Goal: Information Seeking & Learning: Check status

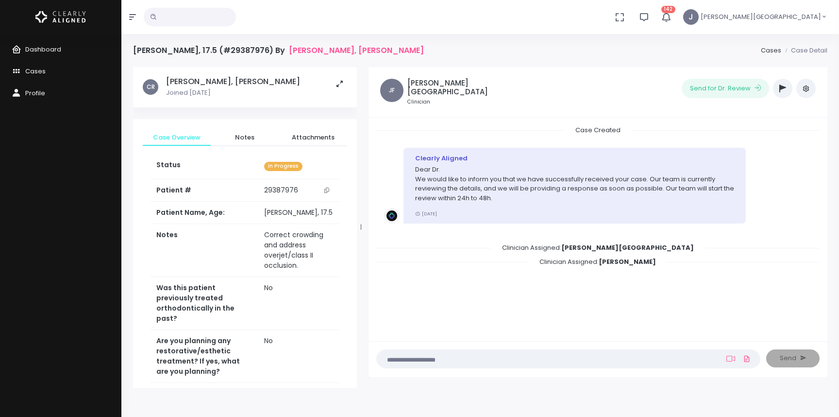
scroll to position [386, 0]
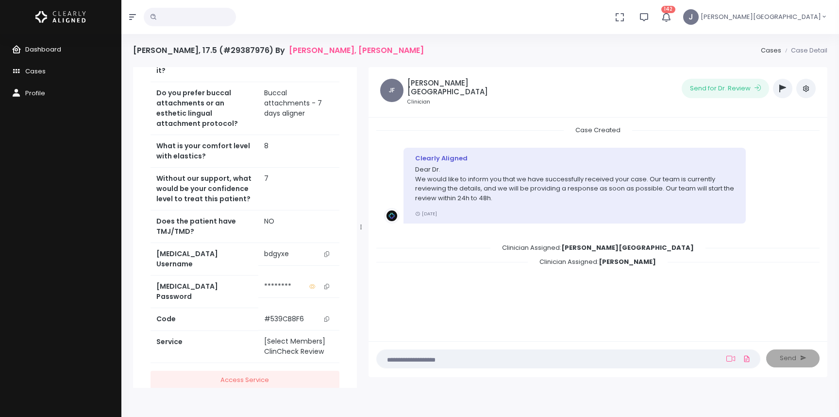
click at [40, 46] on span "Dashboard" at bounding box center [43, 49] width 36 height 9
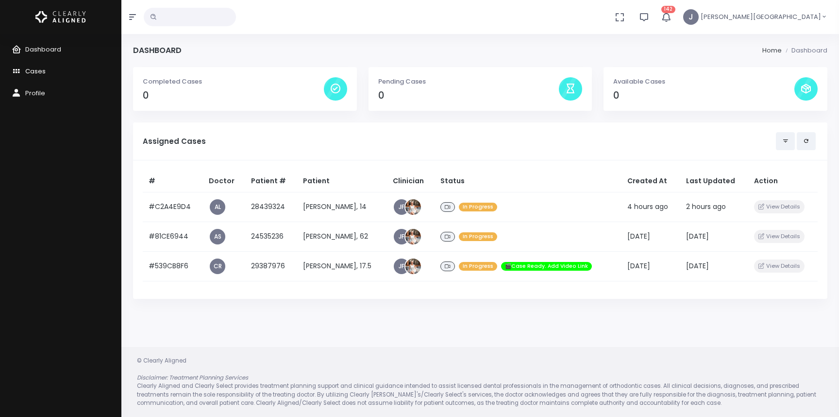
click at [33, 72] on span "Cases" at bounding box center [35, 71] width 20 height 9
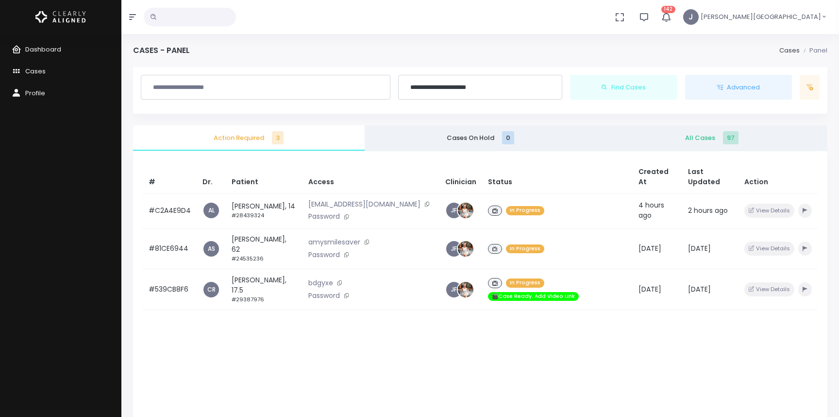
click at [459, 85] on input "**********" at bounding box center [481, 87] width 152 height 17
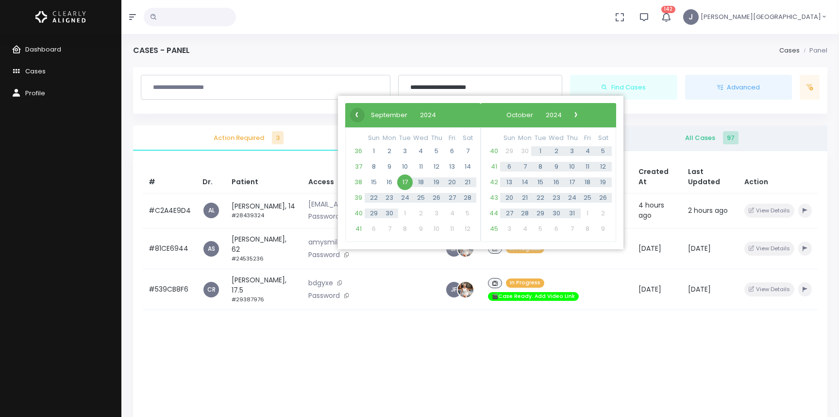
click at [357, 115] on span "‹" at bounding box center [357, 114] width 15 height 15
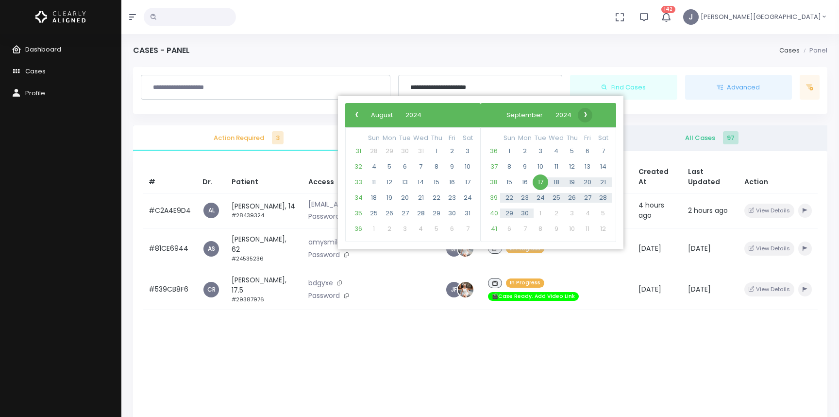
click at [593, 114] on span "›" at bounding box center [586, 114] width 15 height 15
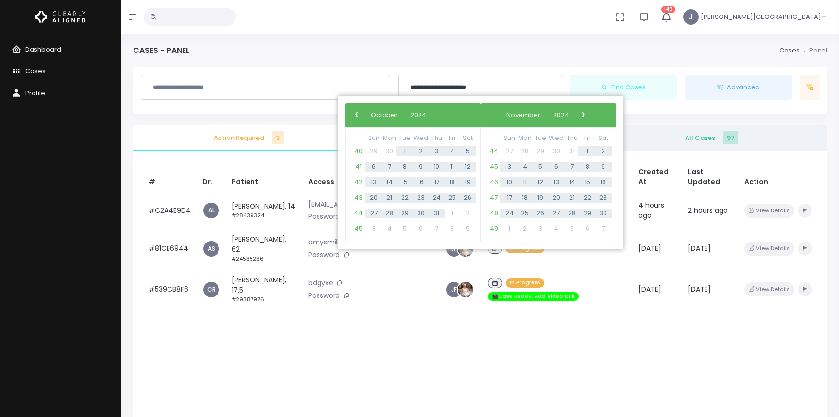
click at [591, 114] on span "›" at bounding box center [583, 114] width 15 height 15
click at [591, 114] on span "›" at bounding box center [584, 114] width 15 height 15
click at [584, 114] on span "›" at bounding box center [577, 114] width 15 height 15
click at [576, 114] on span "›" at bounding box center [569, 114] width 15 height 15
click at [570, 114] on span "›" at bounding box center [563, 114] width 15 height 15
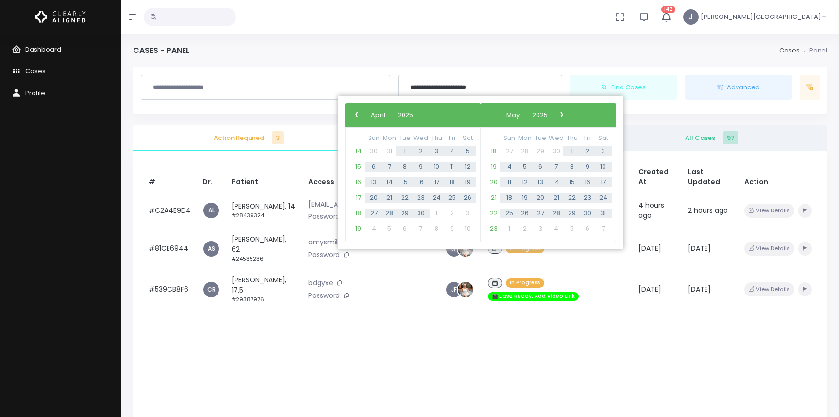
click at [569, 114] on span "›" at bounding box center [562, 114] width 15 height 15
click at [572, 114] on span "›" at bounding box center [564, 114] width 15 height 15
click at [568, 114] on span "›" at bounding box center [561, 114] width 15 height 15
click at [585, 149] on span "1" at bounding box center [588, 151] width 16 height 16
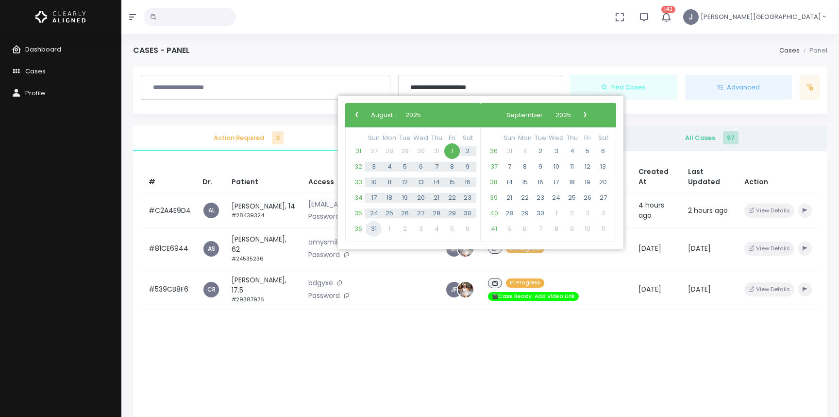
click at [375, 227] on span "31" at bounding box center [374, 229] width 16 height 16
type input "**********"
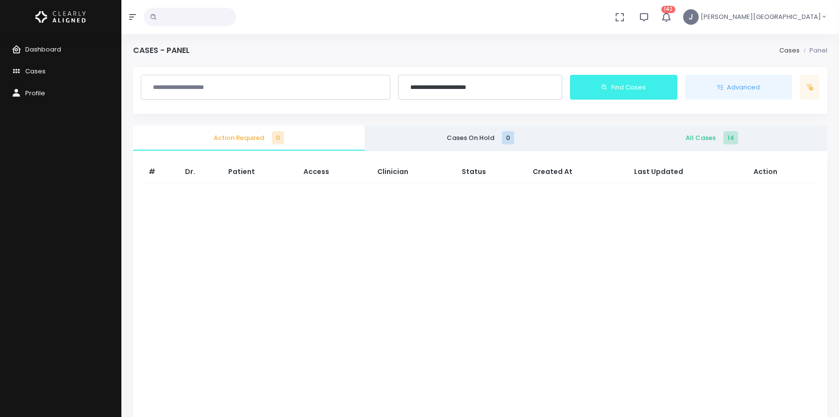
click at [633, 83] on button "Find Cases" at bounding box center [623, 87] width 107 height 25
click at [693, 136] on span "All Cases 14" at bounding box center [712, 138] width 216 height 10
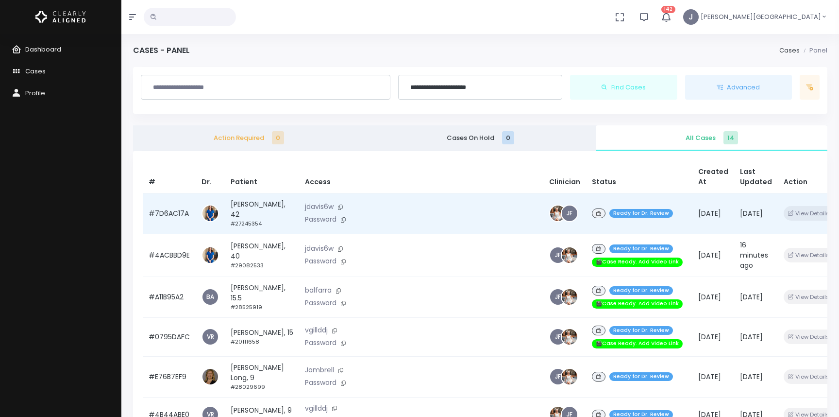
scroll to position [2, 0]
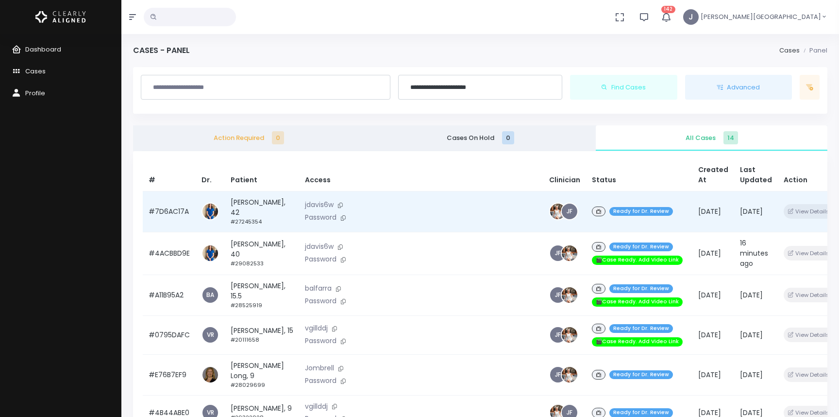
click at [181, 210] on td "#7D6AC17A" at bounding box center [169, 211] width 53 height 41
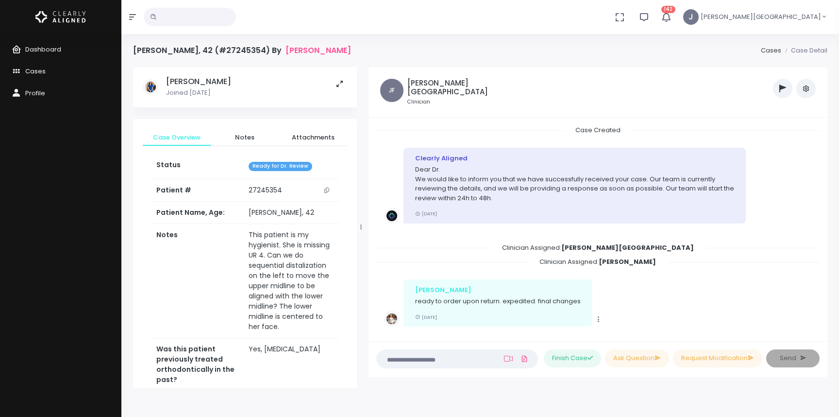
scroll to position [282, 0]
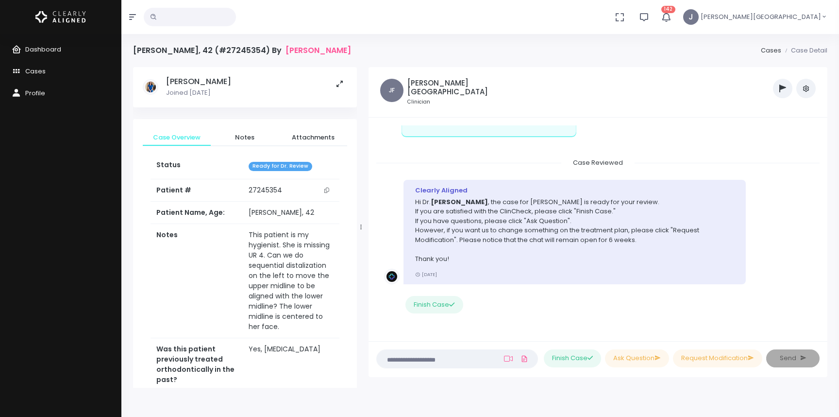
click at [326, 189] on icon "scrollable content" at bounding box center [326, 190] width 5 height 5
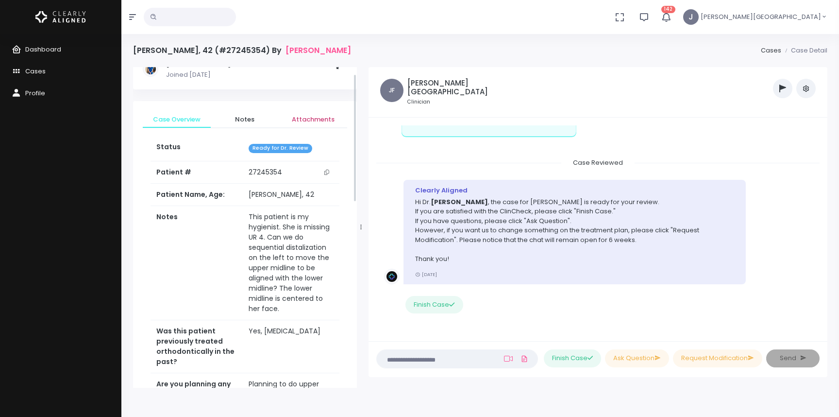
scroll to position [23, 0]
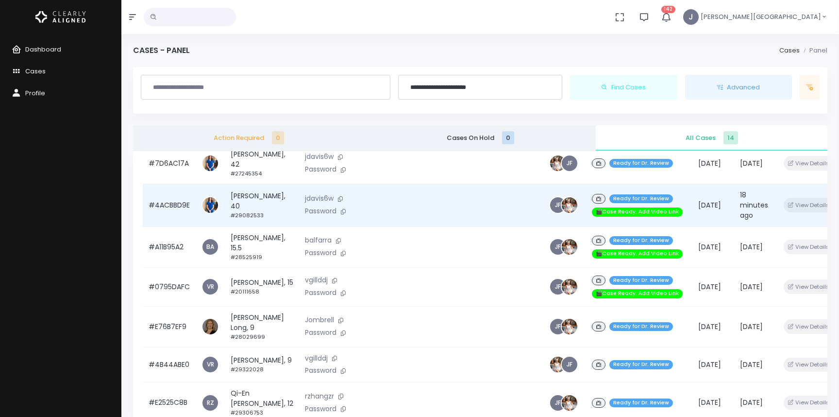
scroll to position [50, 0]
drag, startPoint x: 189, startPoint y: 198, endPoint x: 156, endPoint y: 199, distance: 33.0
click at [156, 199] on td "#4ACBBD9E" at bounding box center [169, 205] width 53 height 43
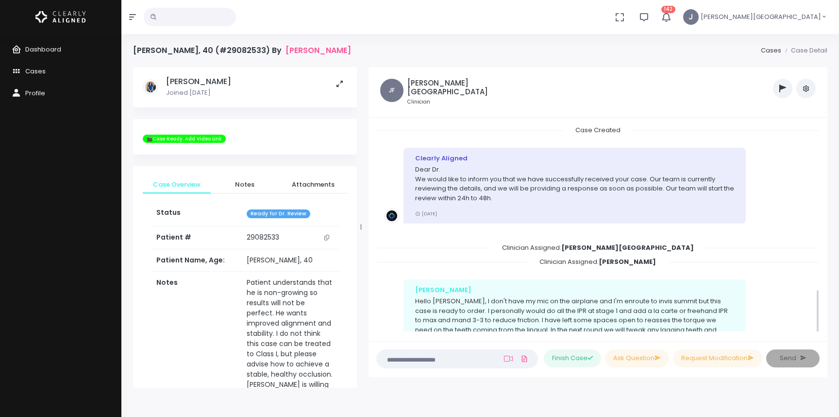
scroll to position [748, 0]
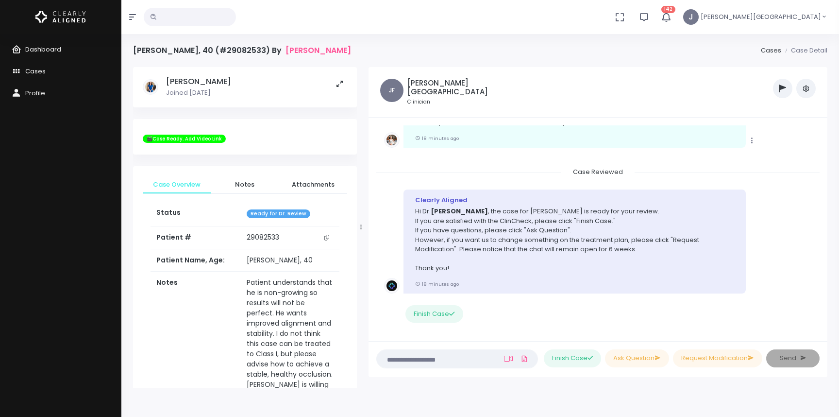
click at [326, 238] on icon "scrollable content" at bounding box center [326, 237] width 5 height 5
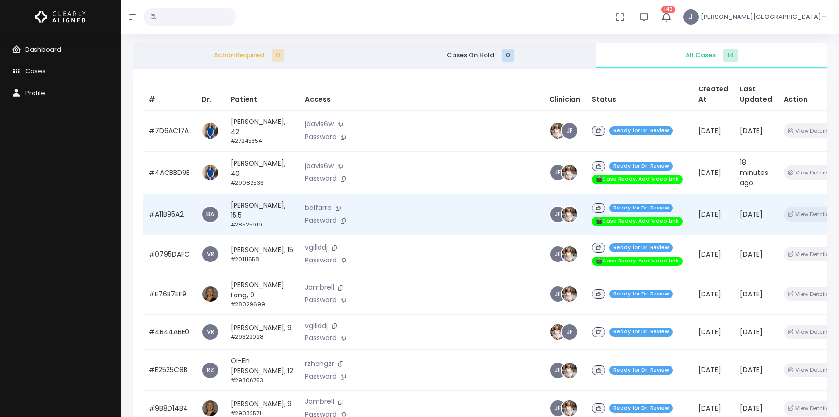
scroll to position [84, 0]
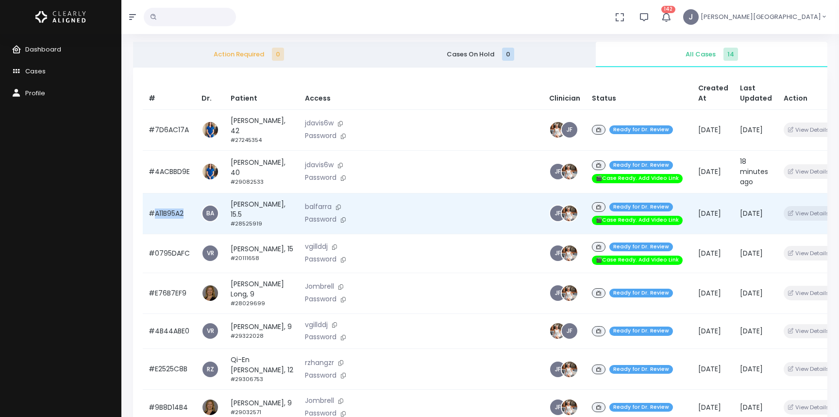
drag, startPoint x: 179, startPoint y: 205, endPoint x: 155, endPoint y: 205, distance: 23.3
click at [155, 205] on td "#A11B95A2" at bounding box center [169, 213] width 53 height 41
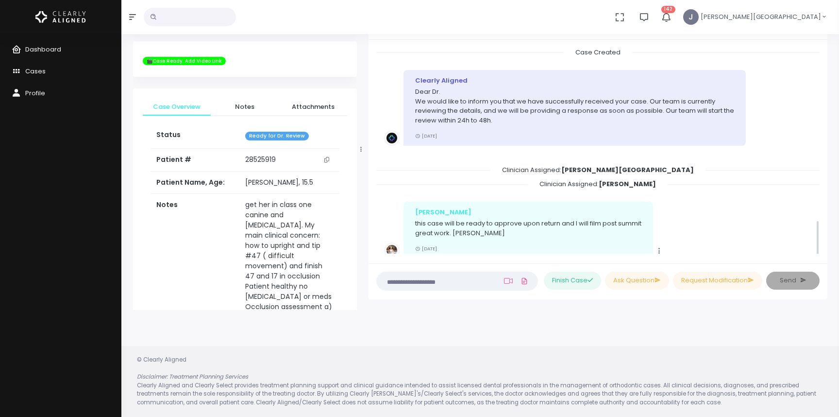
scroll to position [963, 0]
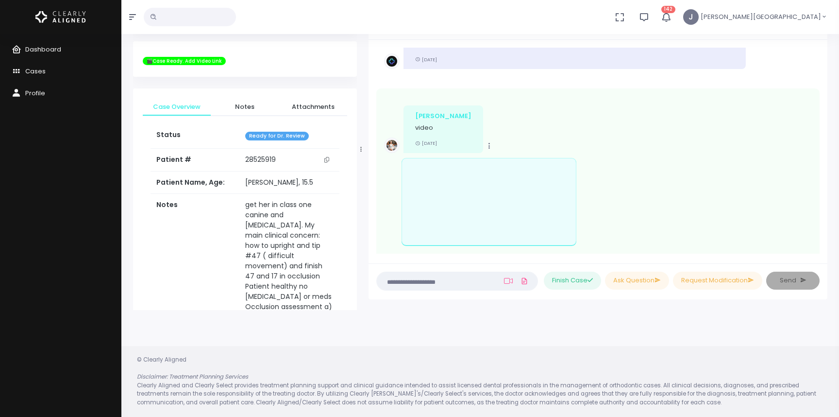
click at [328, 159] on icon "scrollable content" at bounding box center [326, 159] width 5 height 5
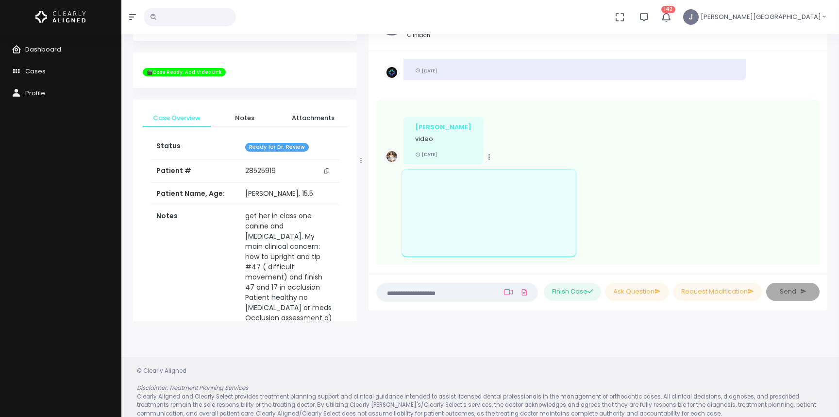
scroll to position [0, 0]
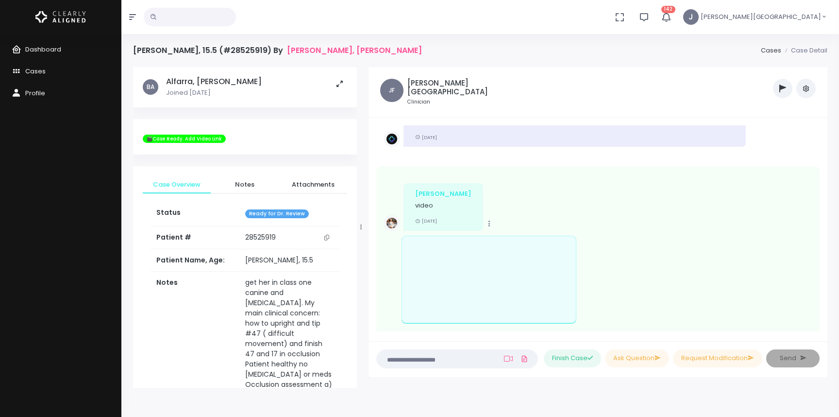
click at [326, 238] on icon "scrollable content" at bounding box center [326, 237] width 5 height 5
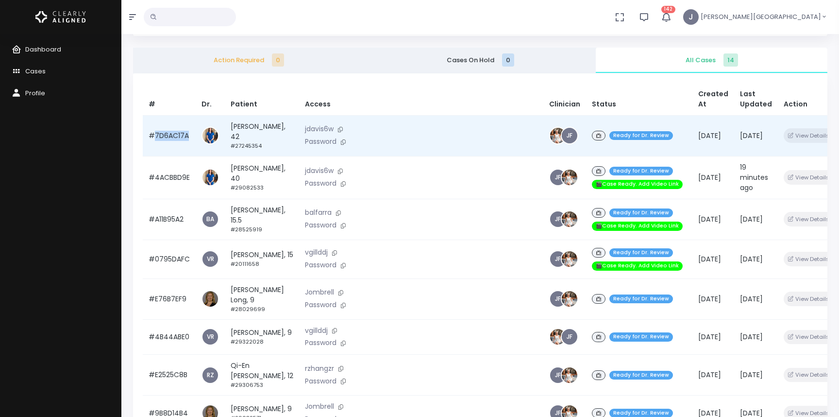
drag, startPoint x: 190, startPoint y: 136, endPoint x: 155, endPoint y: 135, distance: 35.0
click at [155, 135] on td "#7D6AC17A" at bounding box center [169, 135] width 53 height 41
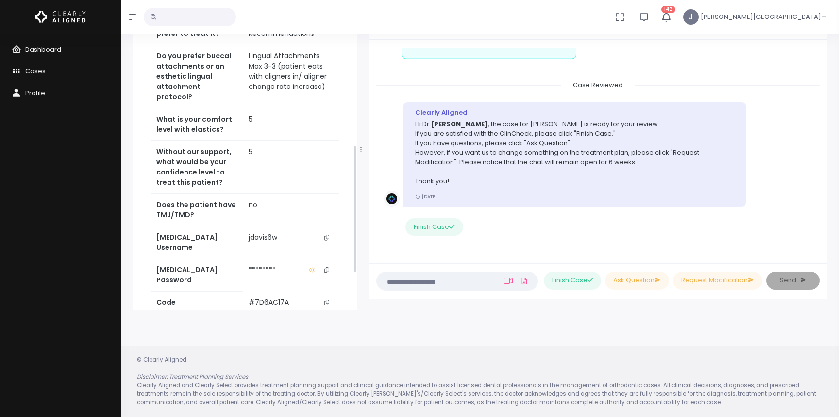
scroll to position [478, 0]
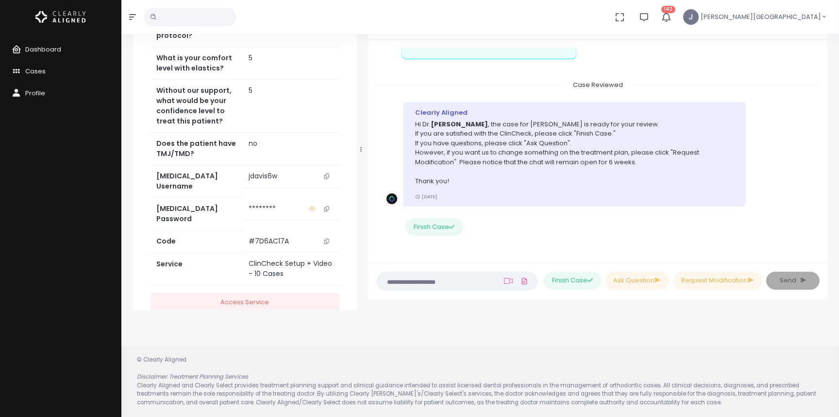
click at [326, 239] on icon "scrollable content" at bounding box center [326, 241] width 5 height 5
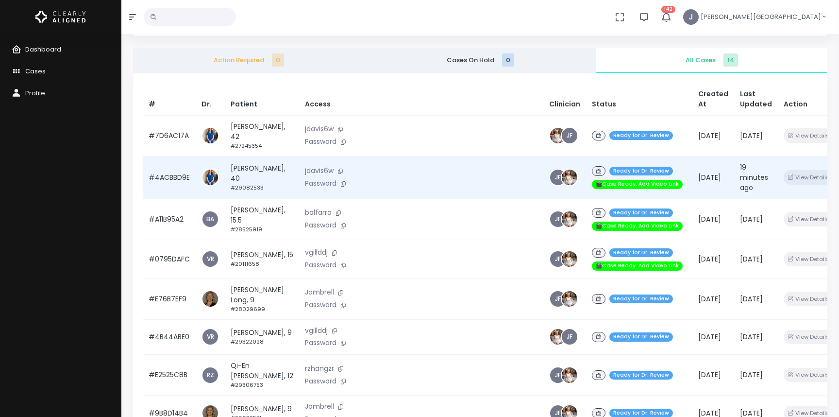
click at [171, 171] on td "#4ACBBD9E" at bounding box center [169, 177] width 53 height 43
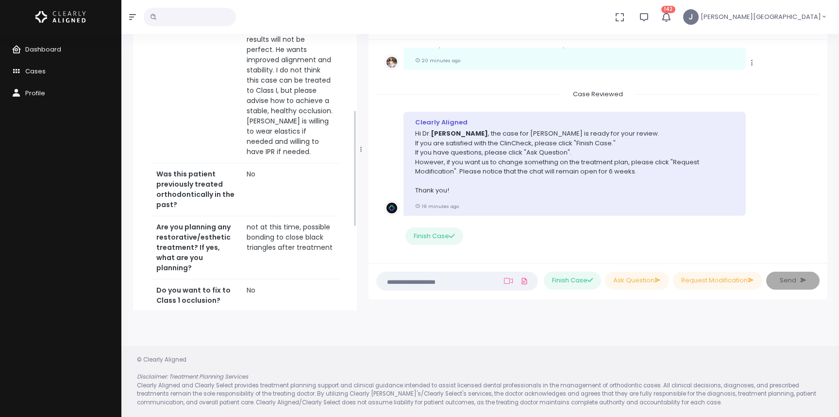
scroll to position [556, 0]
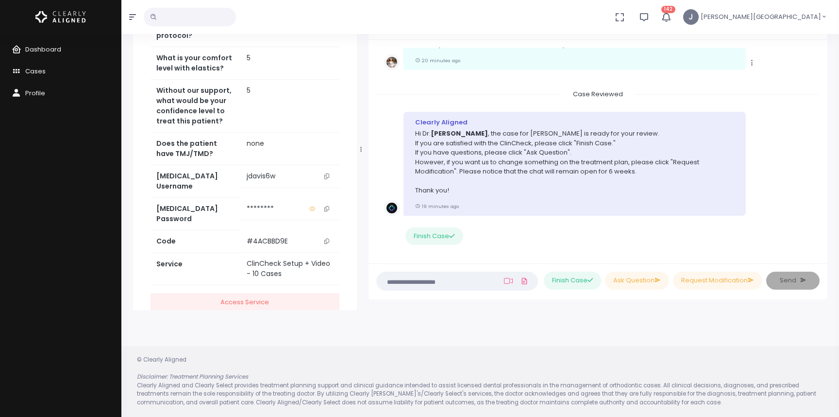
click at [326, 239] on icon "scrollable content" at bounding box center [326, 241] width 5 height 5
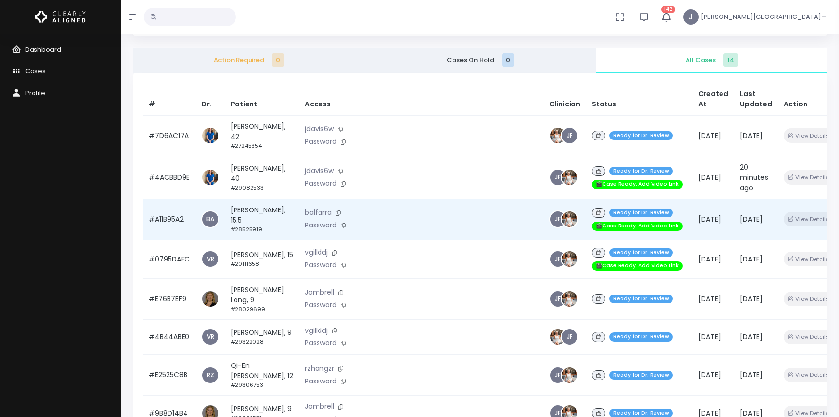
click at [173, 209] on td "#A11B95A2" at bounding box center [169, 219] width 53 height 41
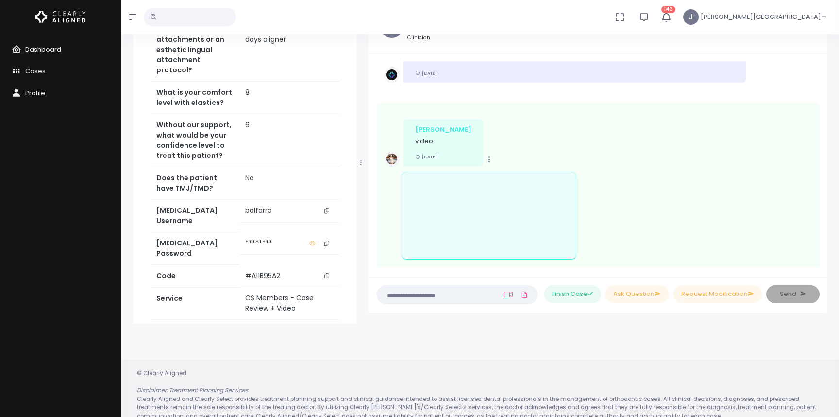
scroll to position [66, 0]
click at [327, 271] on icon "scrollable content" at bounding box center [326, 273] width 5 height 5
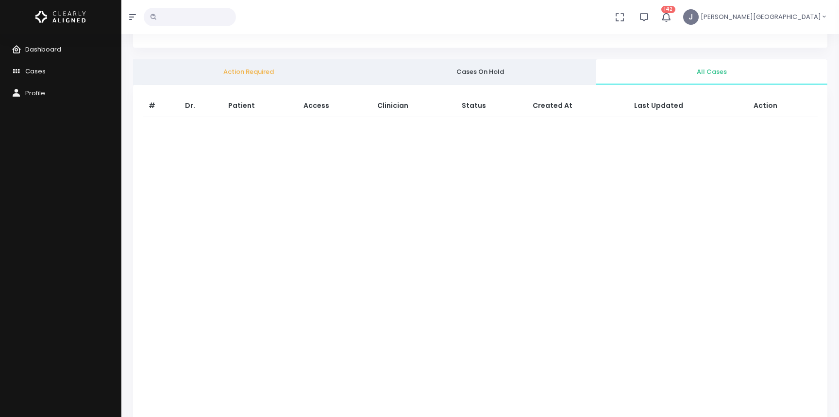
scroll to position [77, 0]
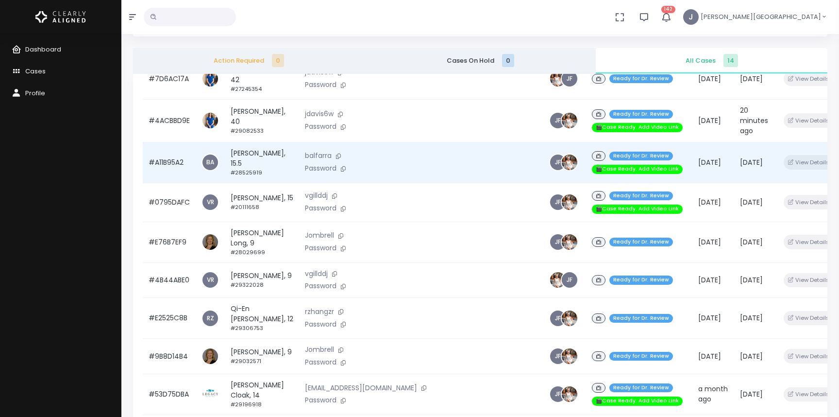
scroll to position [84, 0]
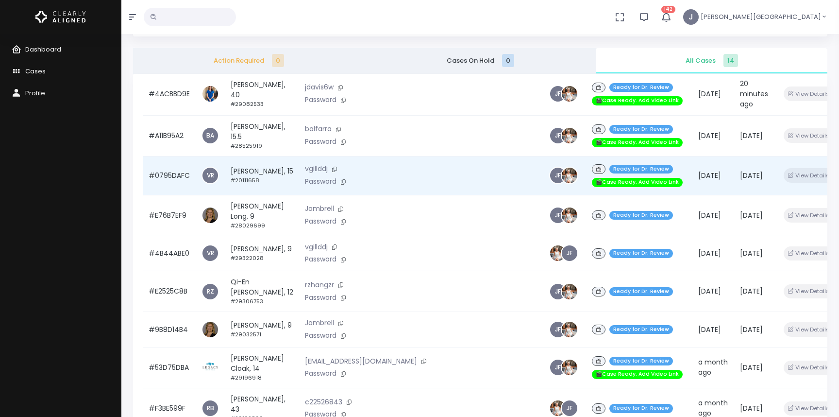
click at [169, 167] on td "#0795DAFC" at bounding box center [169, 175] width 53 height 39
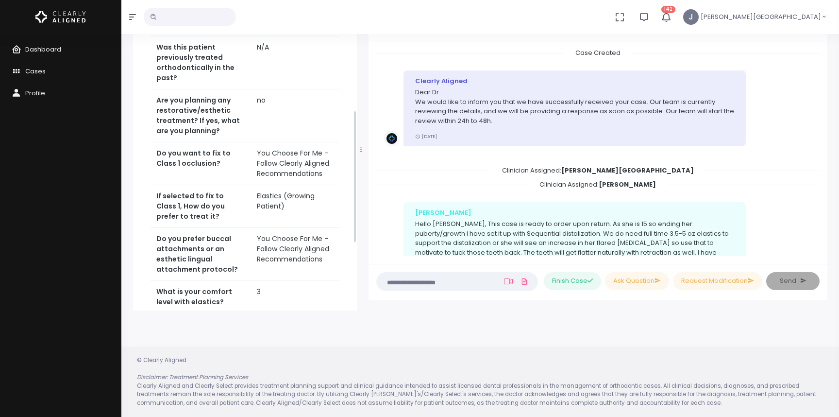
scroll to position [454, 0]
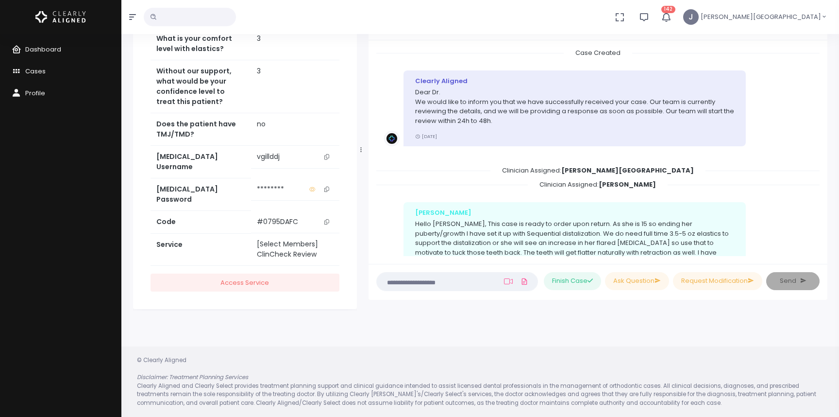
click at [328, 219] on icon "scrollable content" at bounding box center [326, 221] width 5 height 5
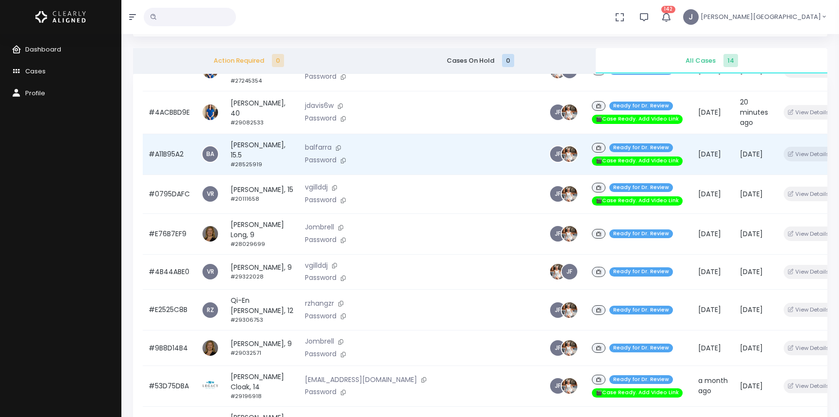
scroll to position [100, 0]
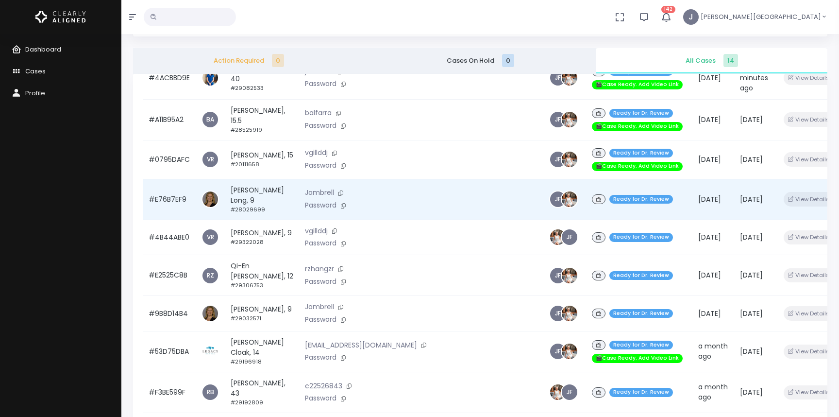
click at [161, 190] on td "#E76B7EF9" at bounding box center [169, 199] width 53 height 41
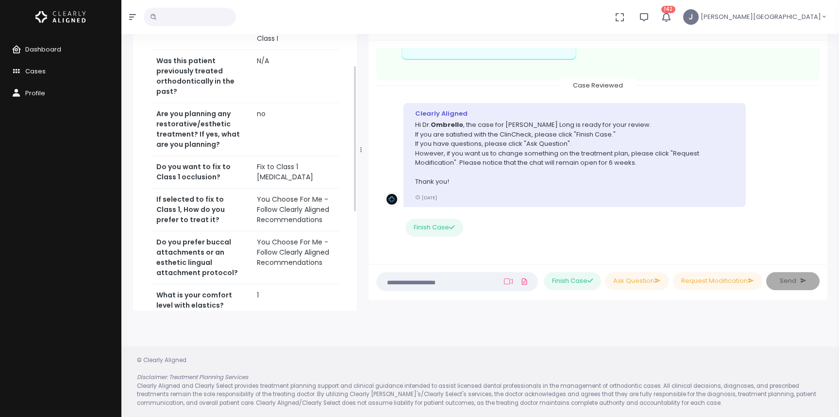
scroll to position [376, 0]
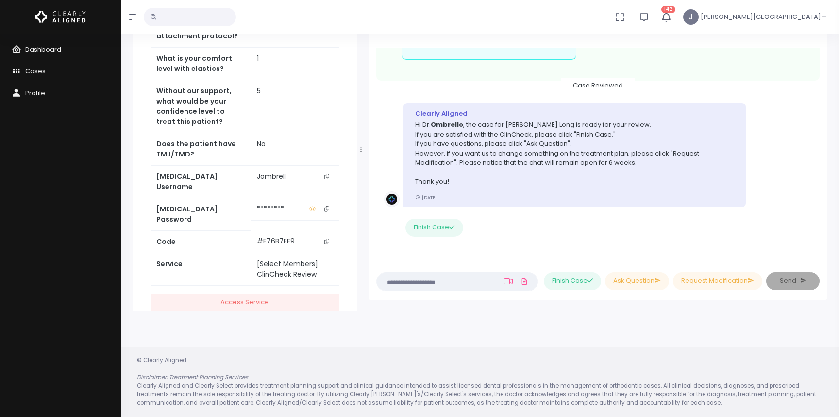
click at [327, 239] on icon "scrollable content" at bounding box center [326, 241] width 5 height 5
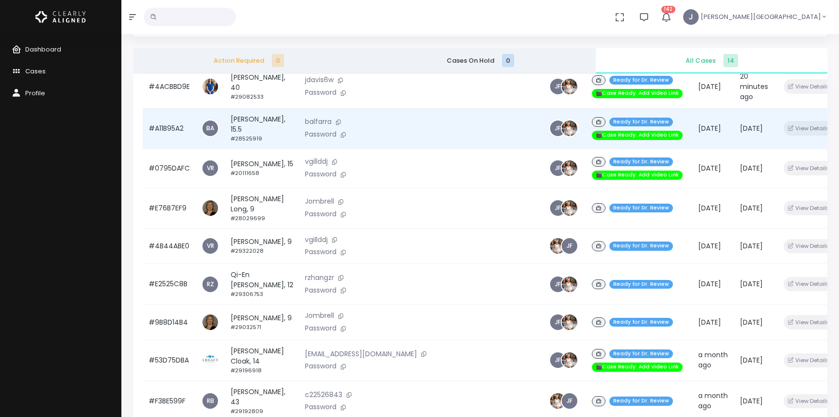
scroll to position [96, 0]
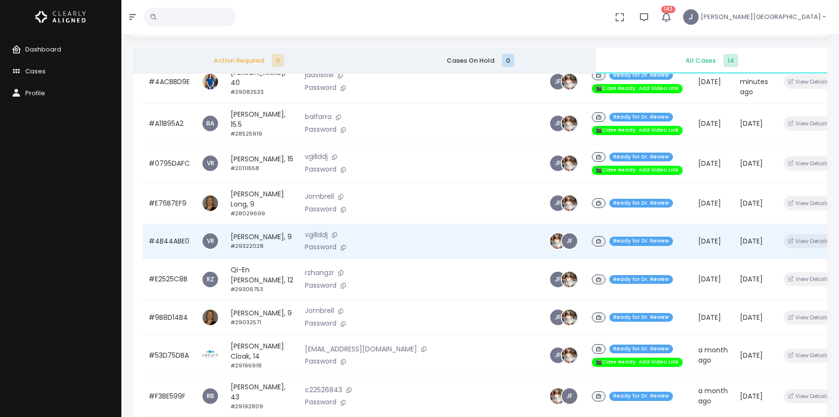
click at [252, 242] on small "#29322028" at bounding box center [247, 246] width 33 height 8
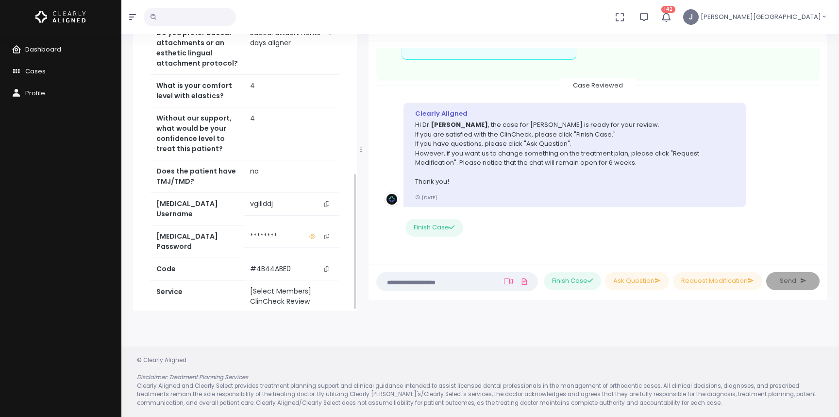
scroll to position [427, 0]
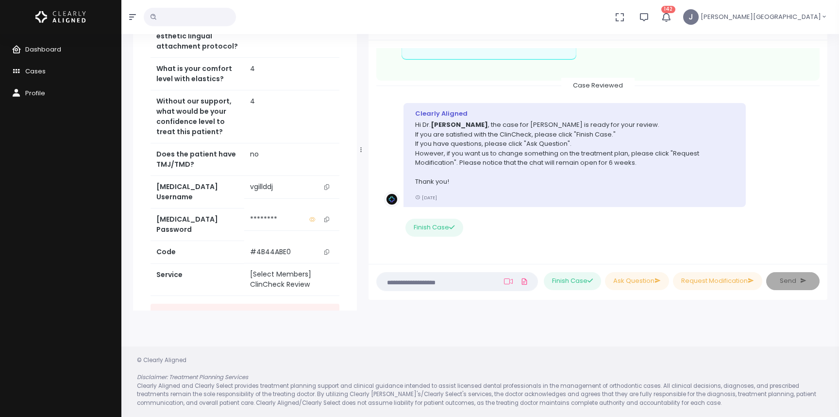
click at [325, 249] on icon "scrollable content" at bounding box center [326, 251] width 5 height 5
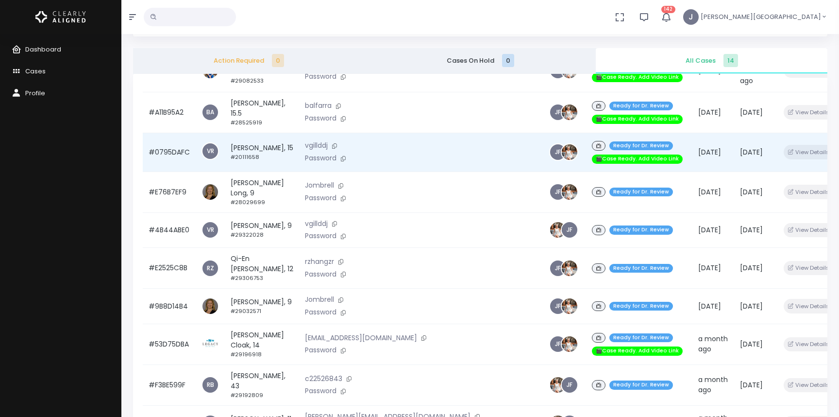
scroll to position [117, 0]
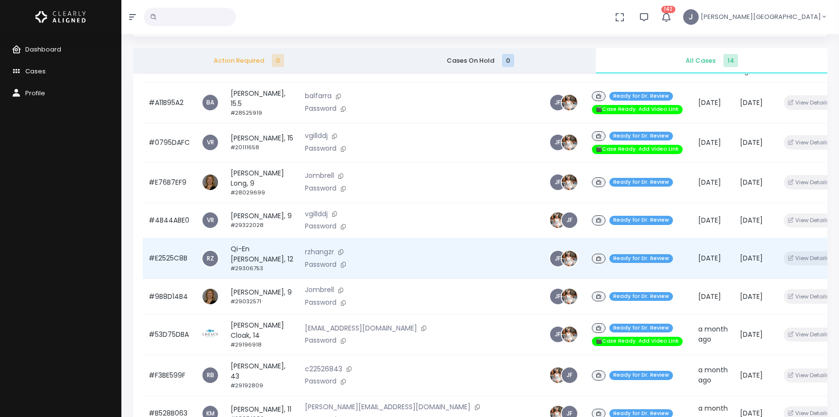
click at [180, 241] on td "#E2525C8B" at bounding box center [169, 258] width 53 height 41
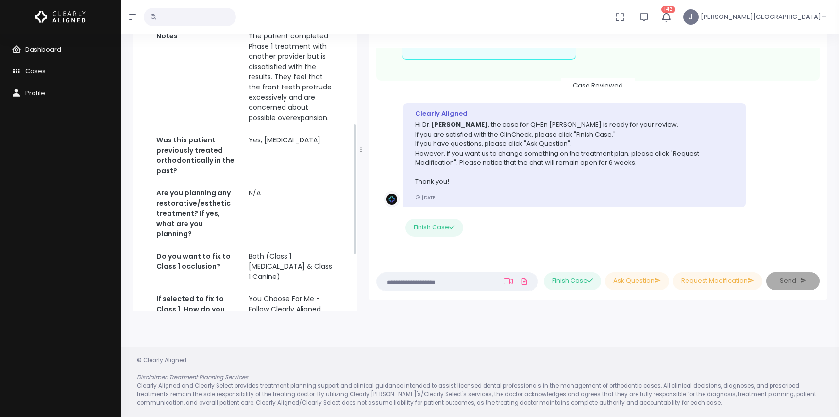
scroll to position [458, 0]
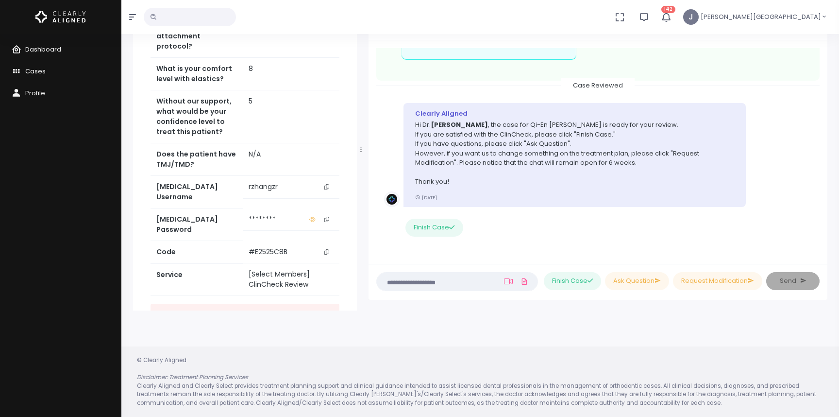
click at [327, 249] on icon "scrollable content" at bounding box center [326, 251] width 5 height 5
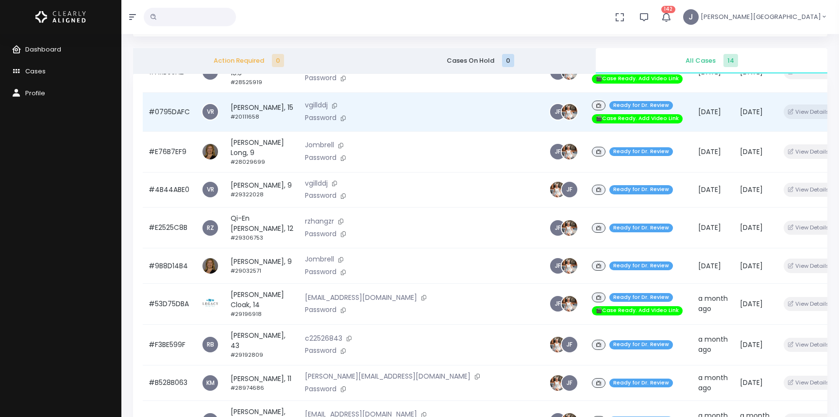
scroll to position [154, 0]
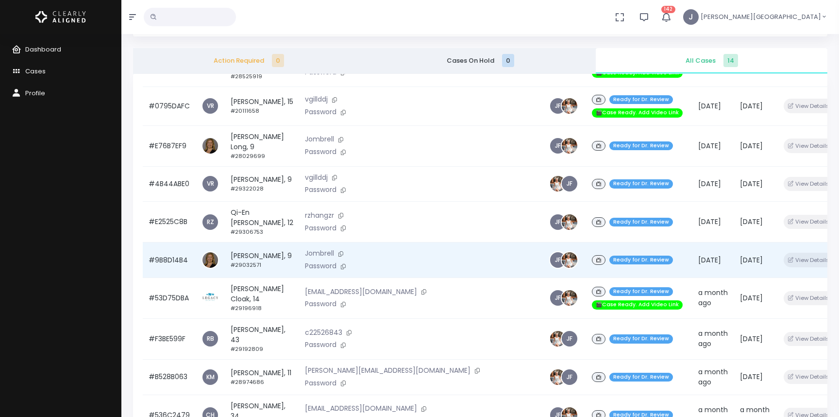
click at [174, 243] on td "#9B8D14B4" at bounding box center [169, 259] width 53 height 35
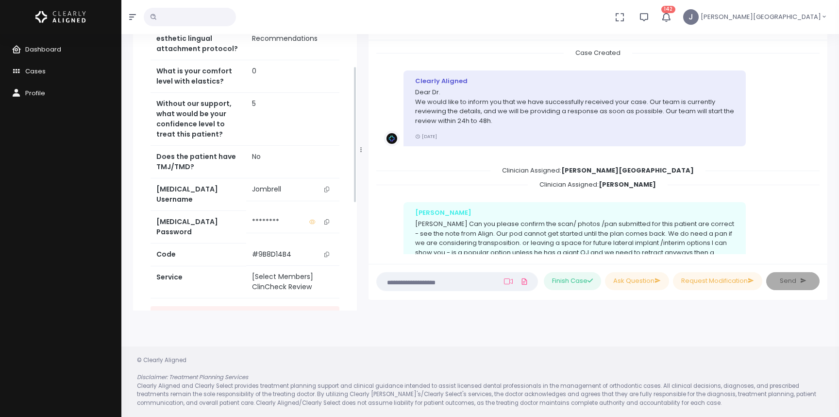
scroll to position [1277, 0]
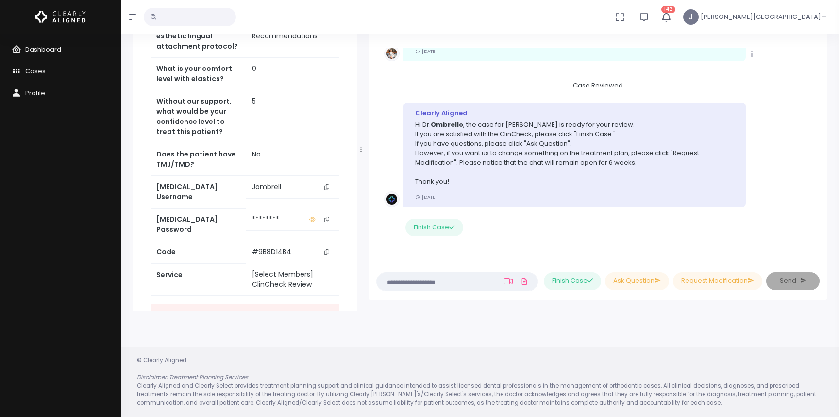
click at [326, 249] on icon "scrollable content" at bounding box center [326, 251] width 5 height 5
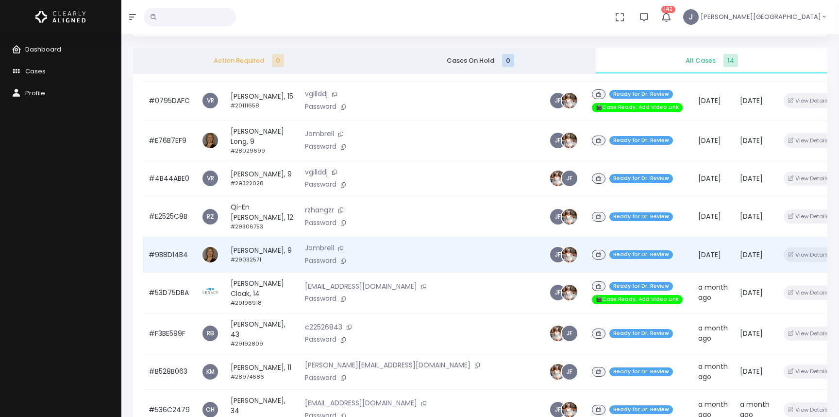
scroll to position [121, 0]
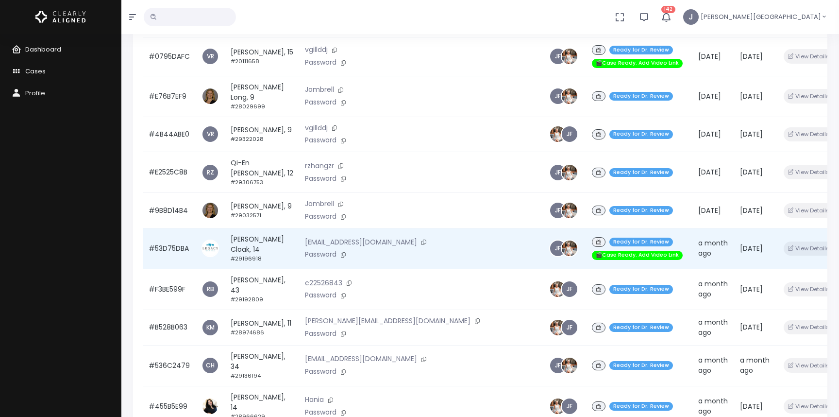
click at [182, 229] on td "#53D75DBA" at bounding box center [169, 248] width 53 height 41
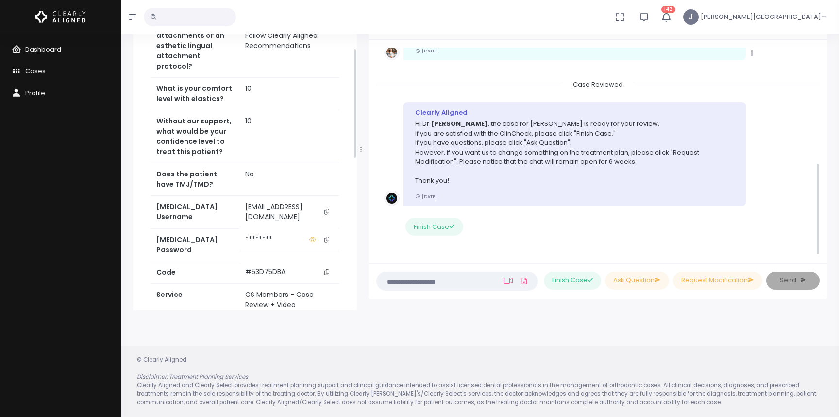
scroll to position [607, 0]
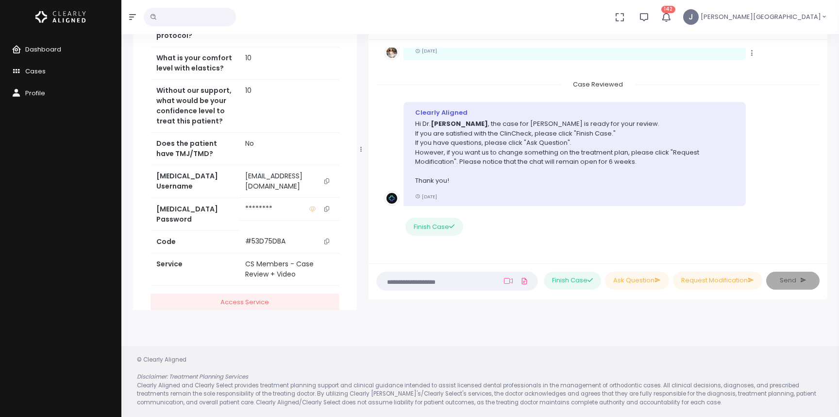
click at [328, 239] on icon "scrollable content" at bounding box center [326, 241] width 5 height 5
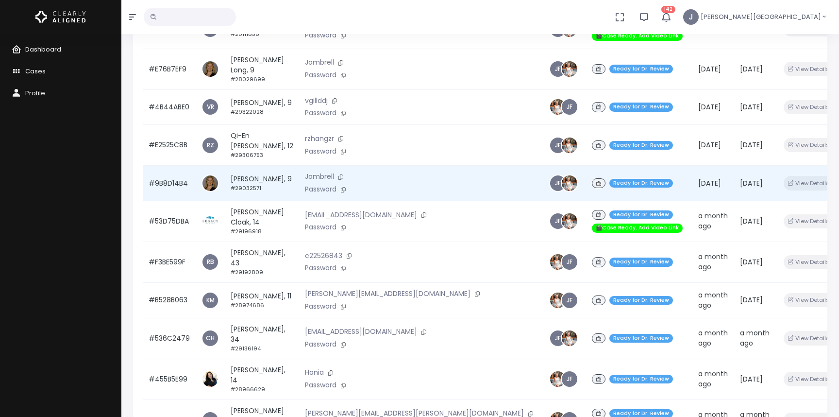
scroll to position [156, 0]
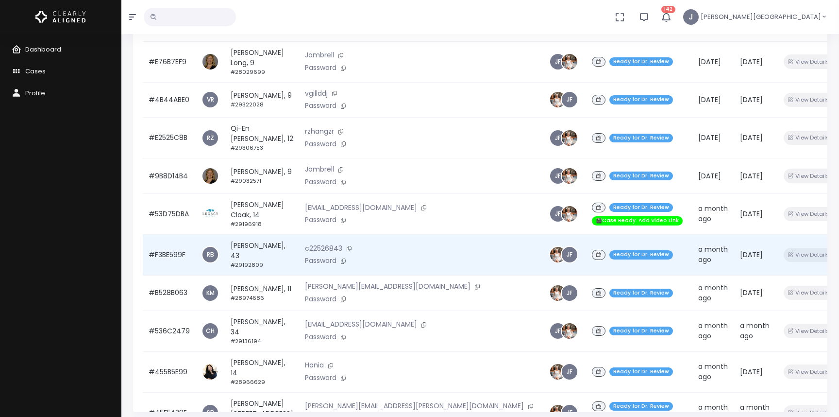
click at [178, 234] on td "#F3BE599F" at bounding box center [169, 254] width 53 height 41
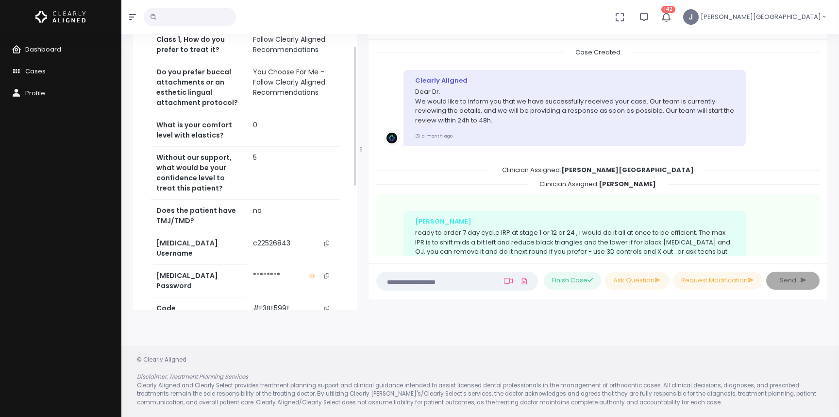
scroll to position [407, 0]
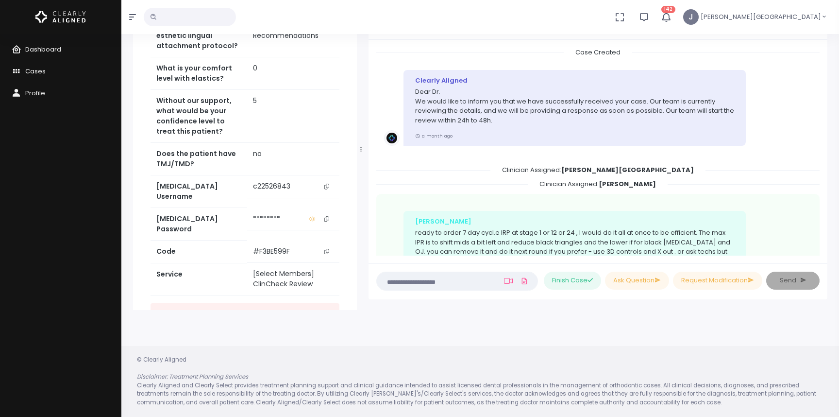
drag, startPoint x: 325, startPoint y: 210, endPoint x: 359, endPoint y: 301, distance: 97.0
click at [325, 249] on icon "scrollable content" at bounding box center [326, 251] width 5 height 5
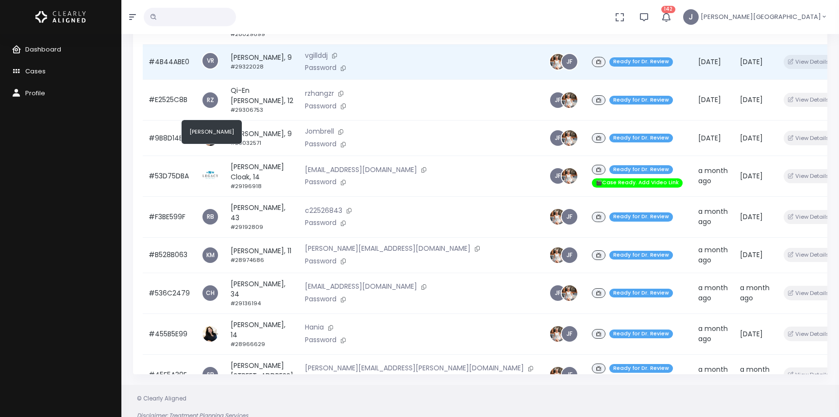
scroll to position [232, 0]
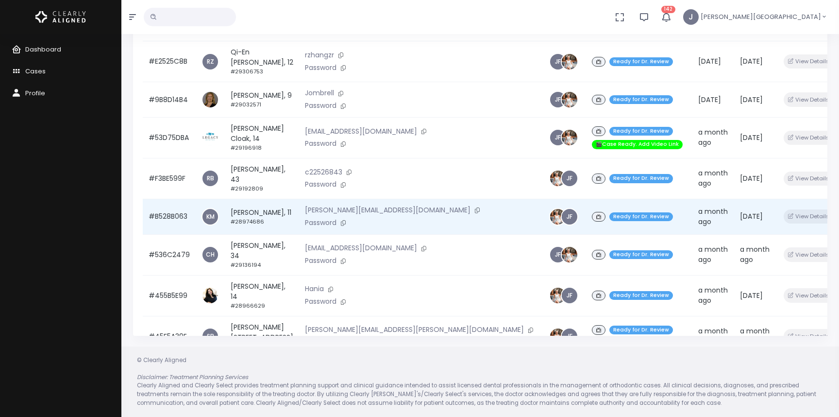
click at [178, 199] on td "#B528B063" at bounding box center [169, 216] width 53 height 35
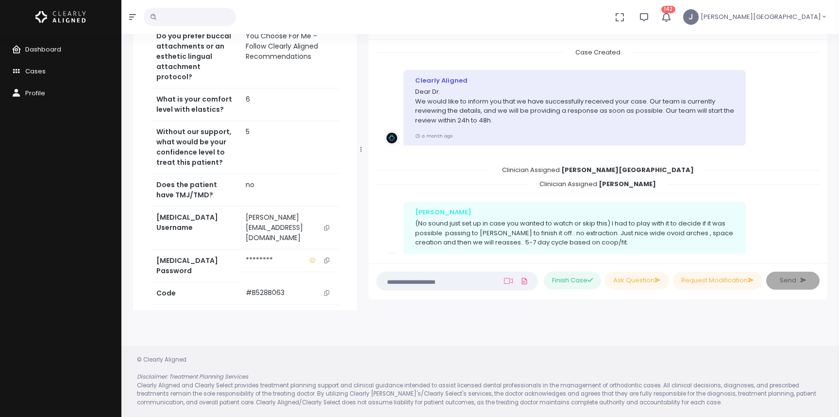
scroll to position [704, 0]
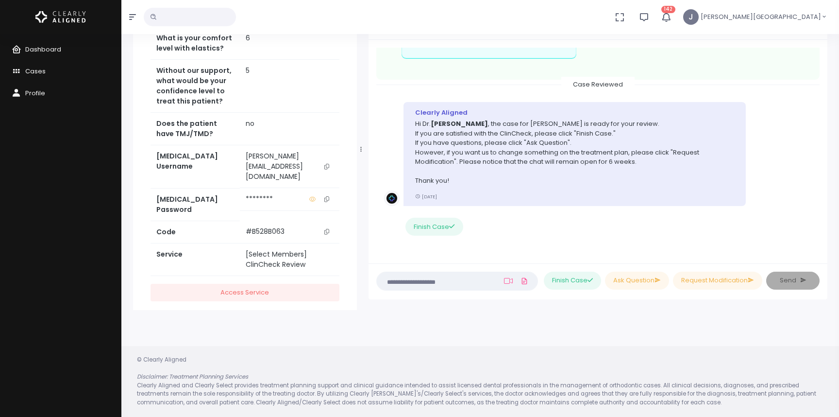
click at [329, 229] on icon "scrollable content" at bounding box center [326, 231] width 5 height 5
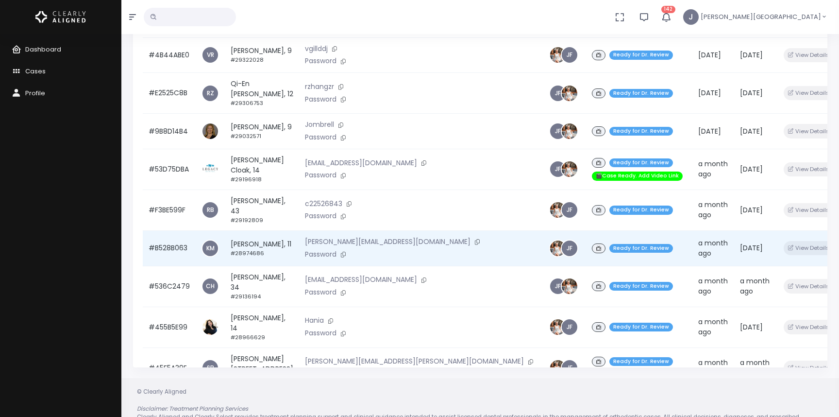
scroll to position [232, 0]
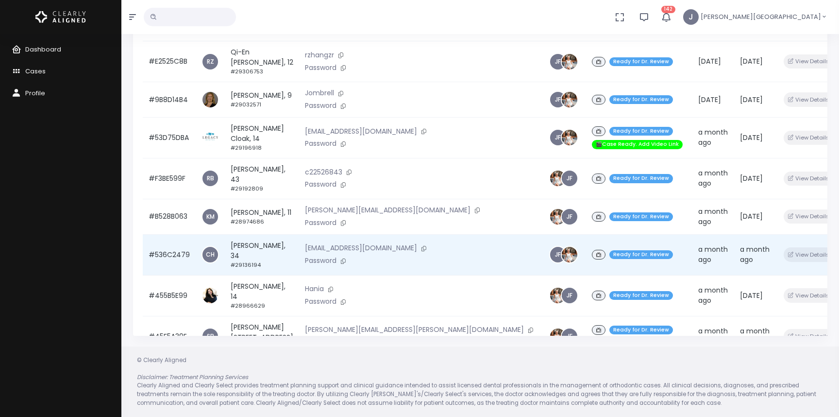
click at [181, 234] on td "#536C2479" at bounding box center [169, 254] width 53 height 41
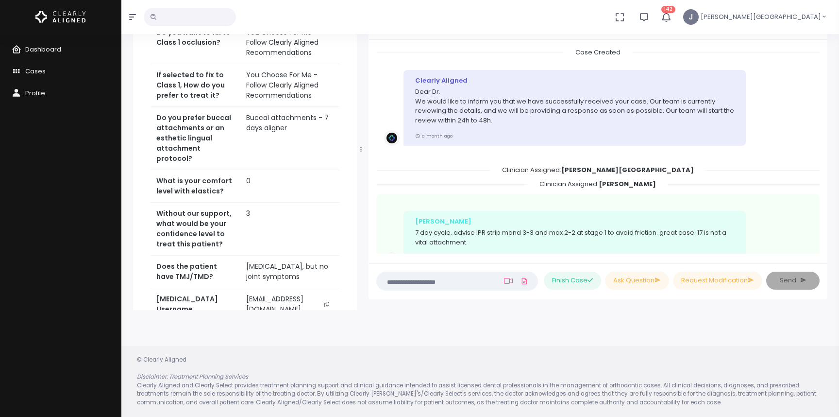
scroll to position [301, 0]
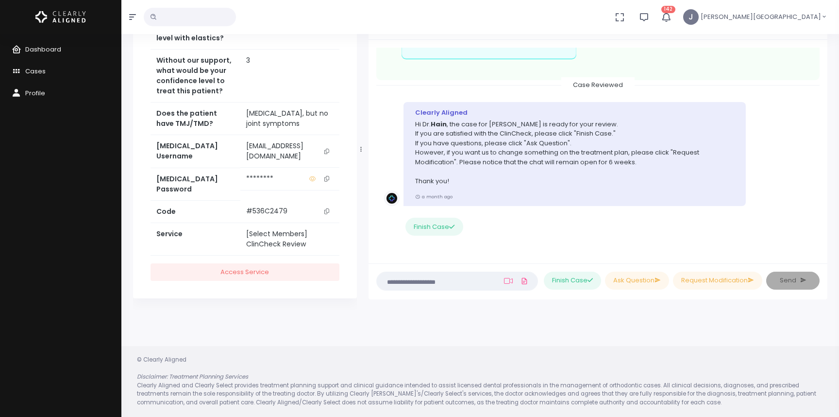
click at [327, 209] on icon "scrollable content" at bounding box center [326, 210] width 5 height 5
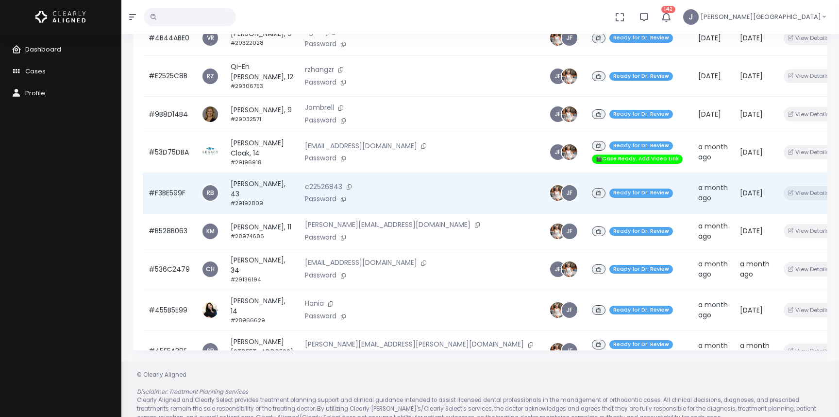
scroll to position [232, 0]
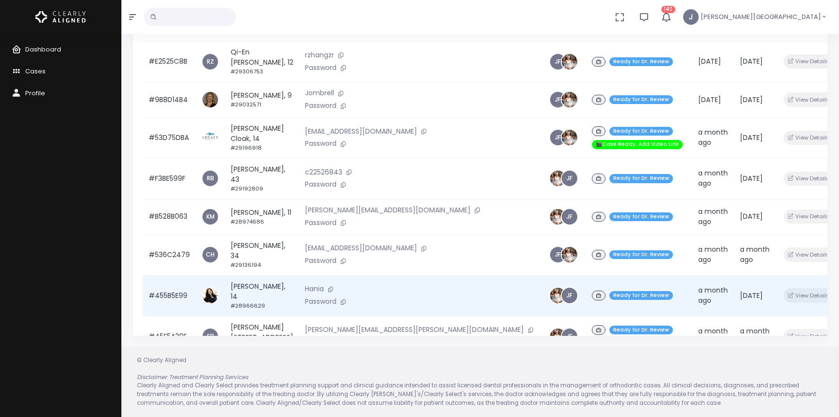
click at [172, 275] on td "#455B5E99" at bounding box center [169, 295] width 53 height 41
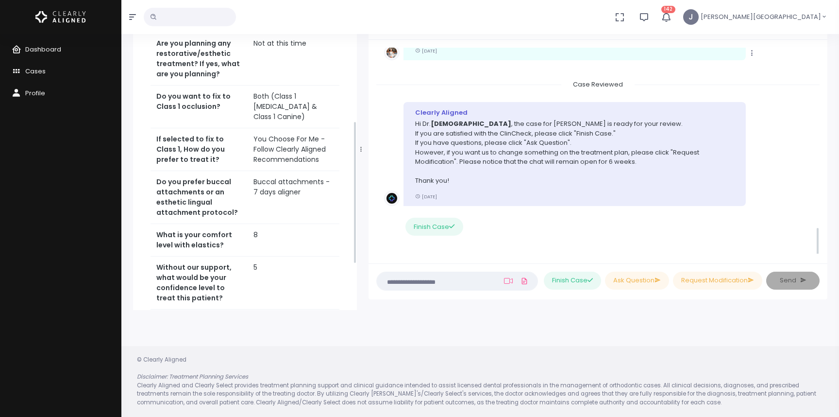
scroll to position [396, 0]
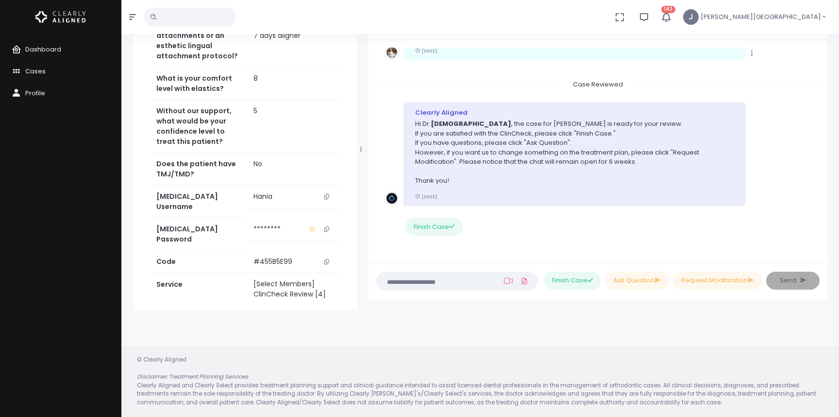
click at [326, 259] on icon "scrollable content" at bounding box center [326, 261] width 5 height 5
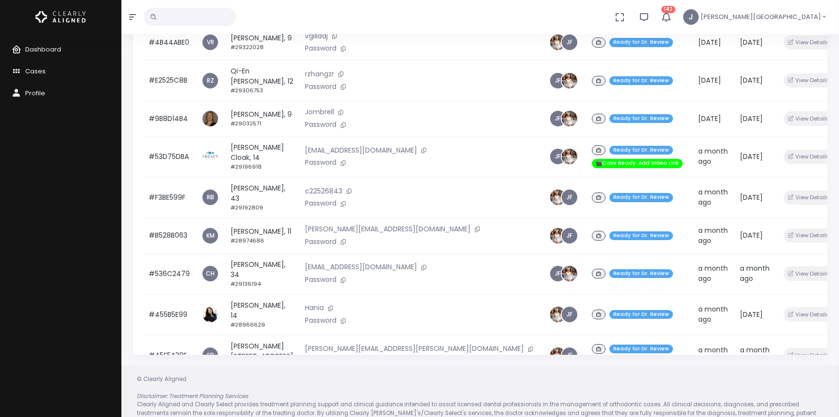
scroll to position [232, 0]
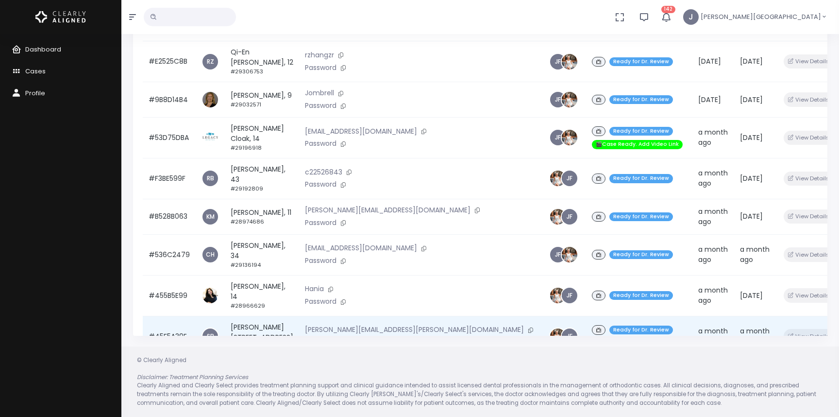
click at [171, 316] on td "#45F5A39E" at bounding box center [169, 336] width 53 height 41
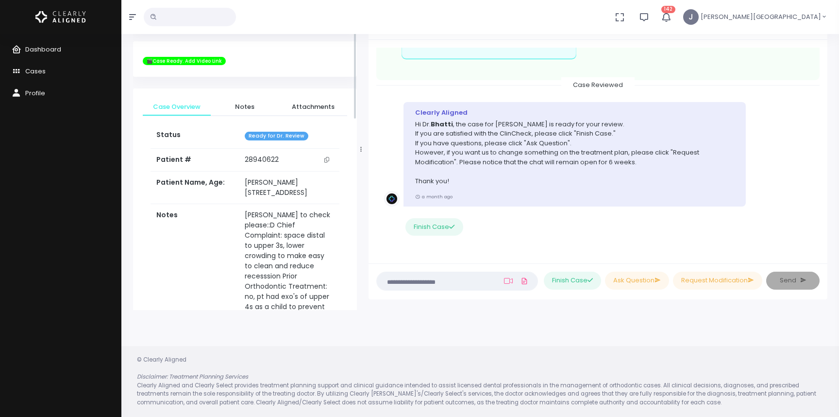
scroll to position [658, 0]
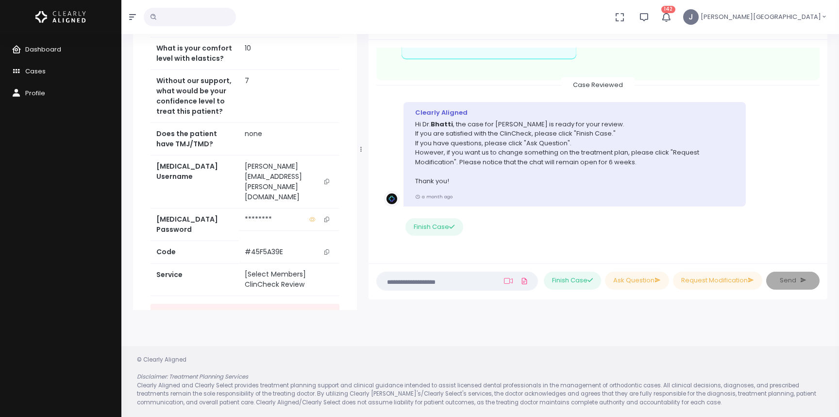
click at [329, 249] on icon "scrollable content" at bounding box center [326, 251] width 5 height 5
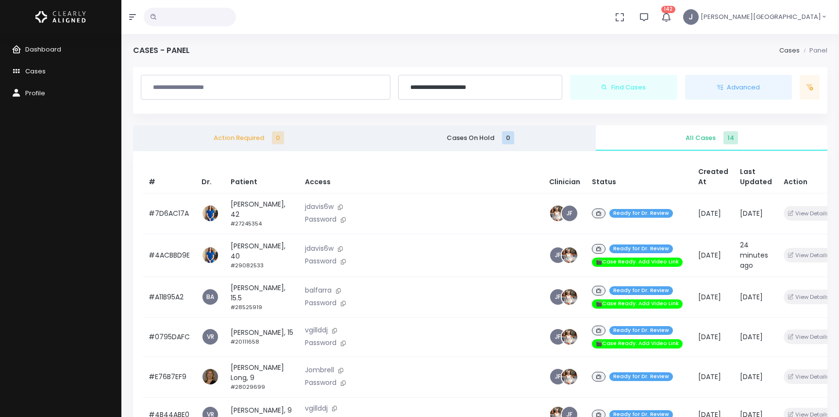
click at [444, 85] on input "**********" at bounding box center [481, 87] width 152 height 17
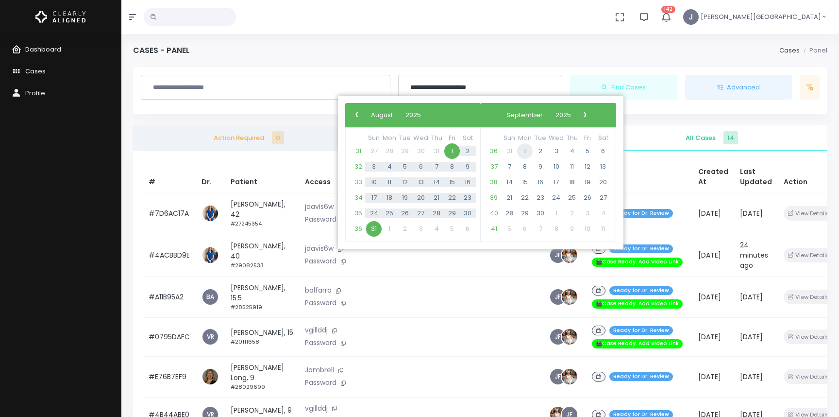
click at [526, 149] on span "1" at bounding box center [525, 151] width 16 height 16
click at [406, 213] on span "30" at bounding box center [405, 213] width 16 height 16
type input "**********"
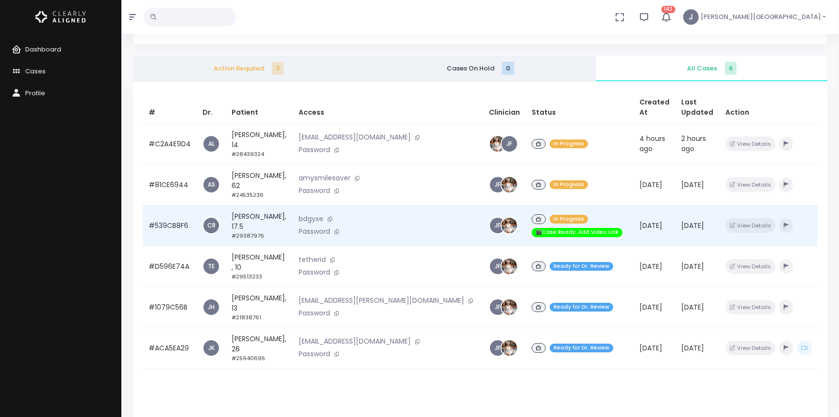
scroll to position [68, 0]
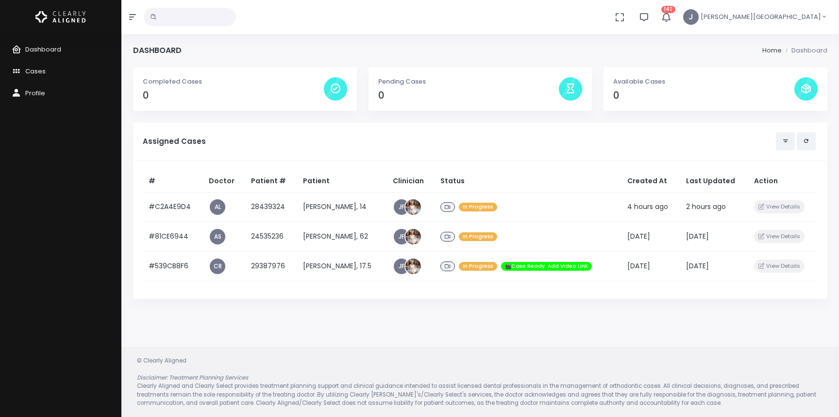
scroll to position [0, 0]
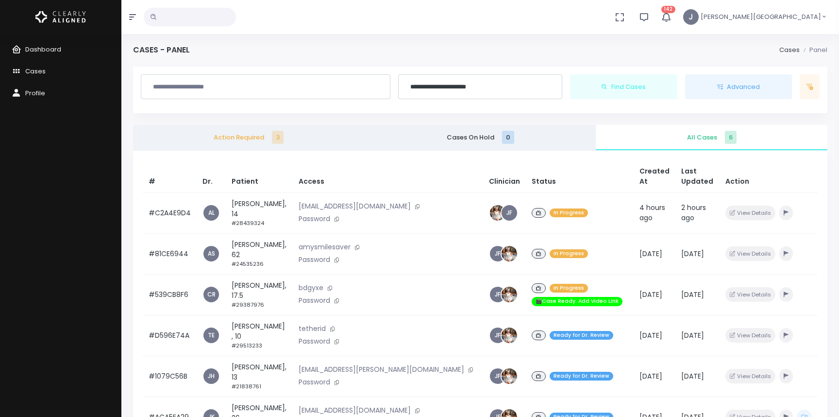
click at [452, 88] on input "**********" at bounding box center [481, 86] width 152 height 17
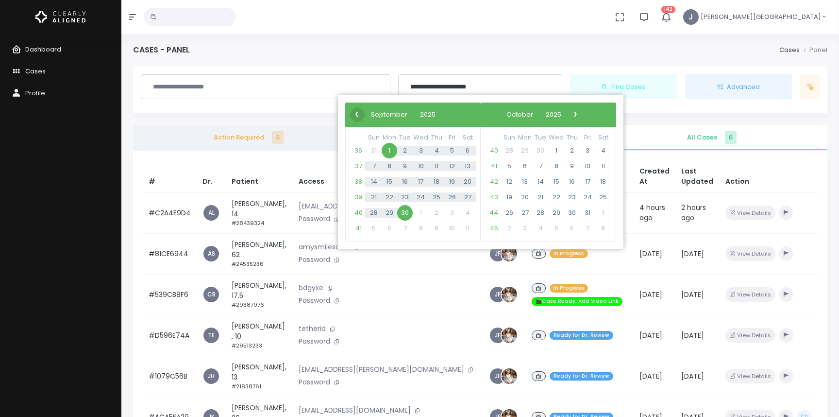
click at [356, 113] on span "‹" at bounding box center [357, 114] width 15 height 15
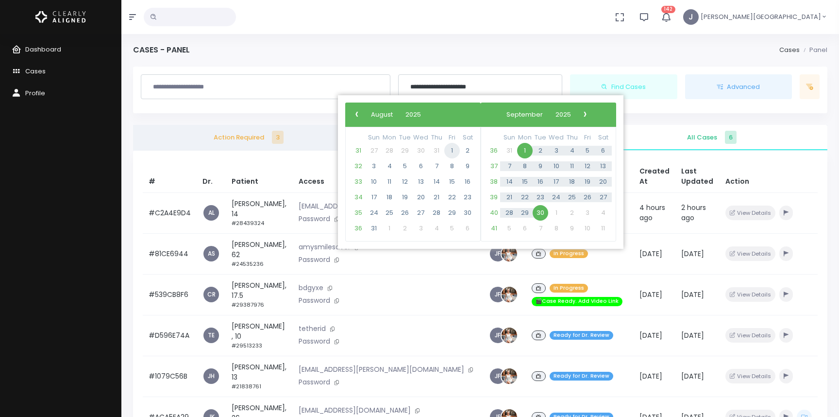
click at [451, 150] on span "1" at bounding box center [452, 151] width 16 height 16
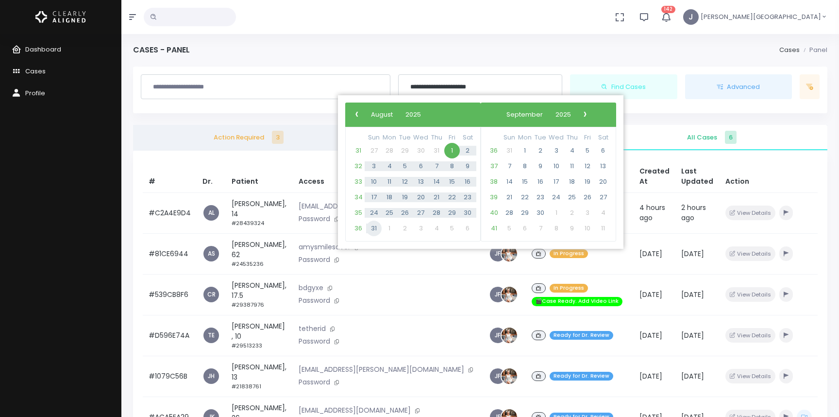
click at [372, 228] on span "31" at bounding box center [374, 229] width 16 height 16
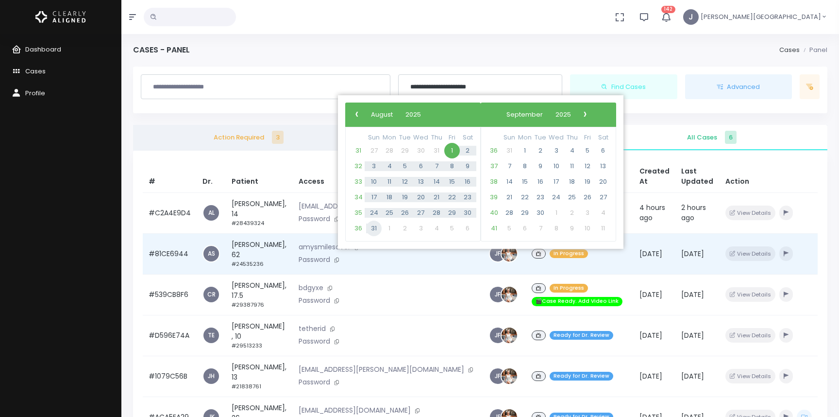
type input "**********"
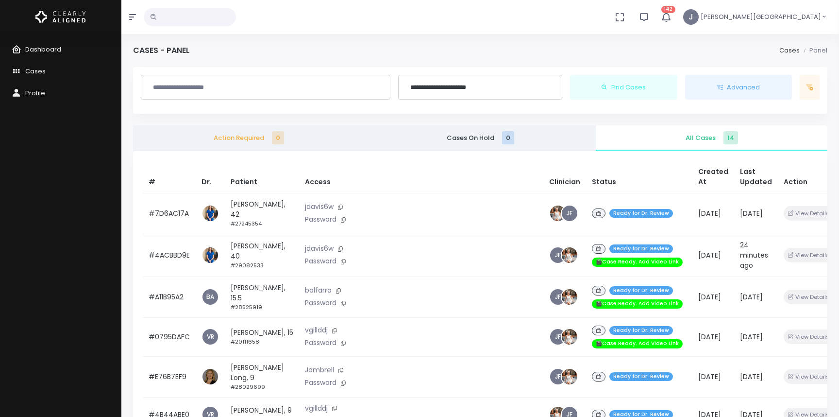
click at [672, 15] on icon "button" at bounding box center [666, 17] width 12 height 12
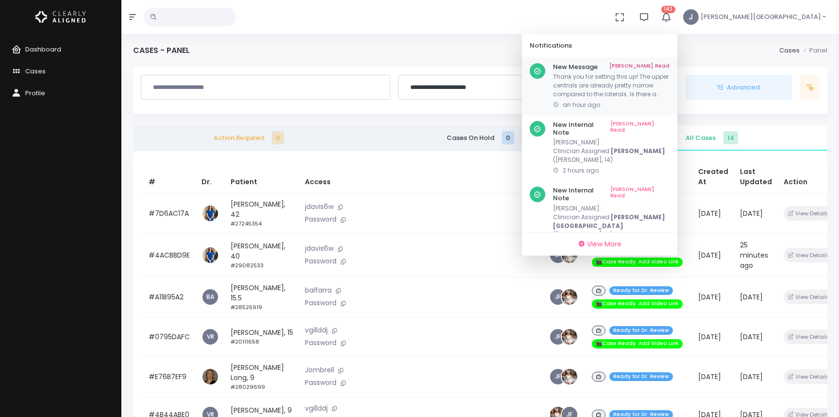
click at [670, 81] on p "Thank you for setting this up! The upper centrals are already pretty narrow com…" at bounding box center [611, 85] width 117 height 26
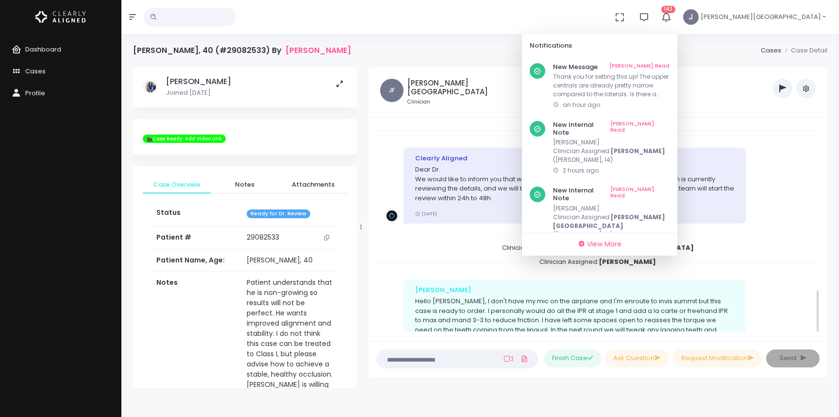
scroll to position [748, 0]
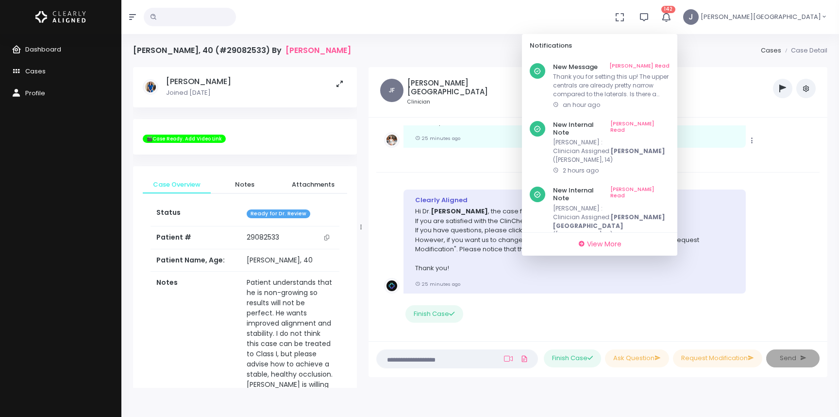
click at [478, 122] on div "[PERSON_NAME] 25 minutes ago" at bounding box center [575, 58] width 342 height 180
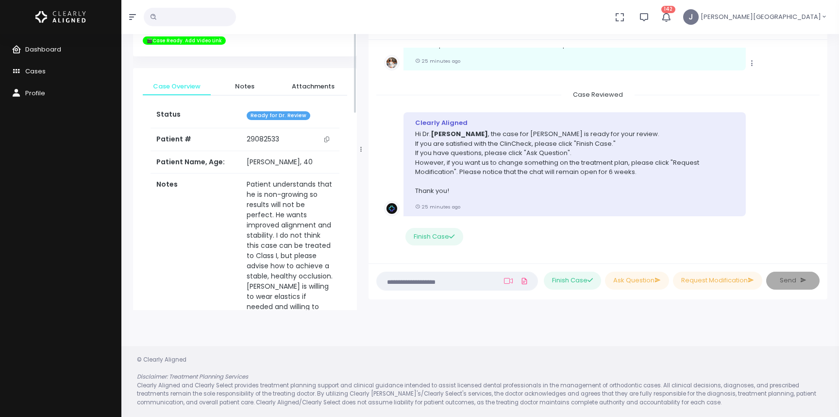
scroll to position [0, 0]
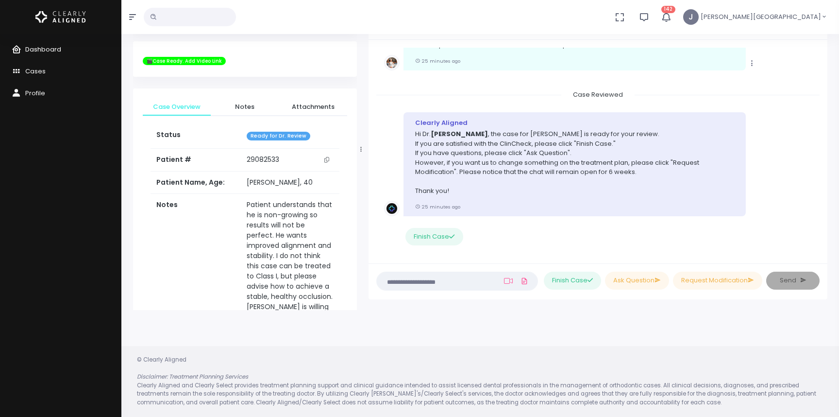
click at [43, 48] on span "Dashboard" at bounding box center [43, 49] width 36 height 9
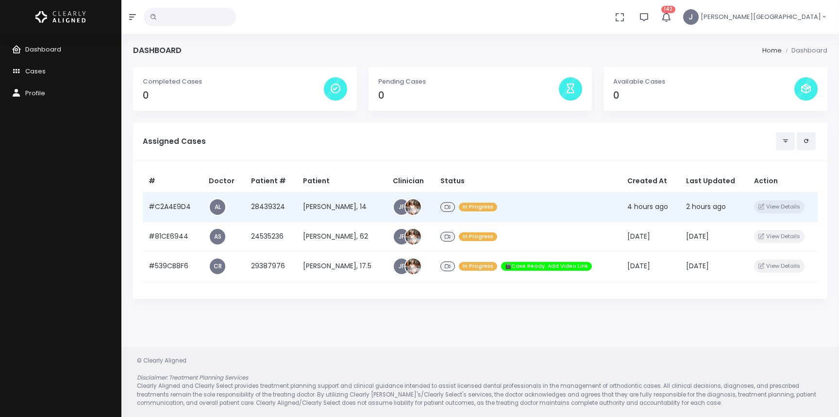
click at [319, 205] on td "[PERSON_NAME], 14" at bounding box center [342, 207] width 90 height 30
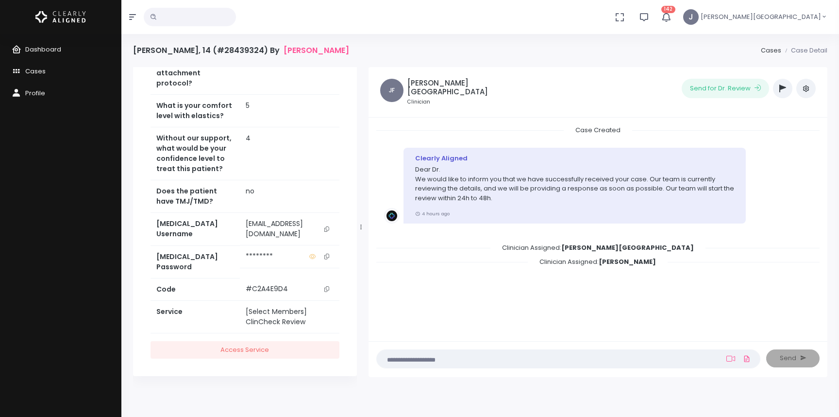
scroll to position [78, 0]
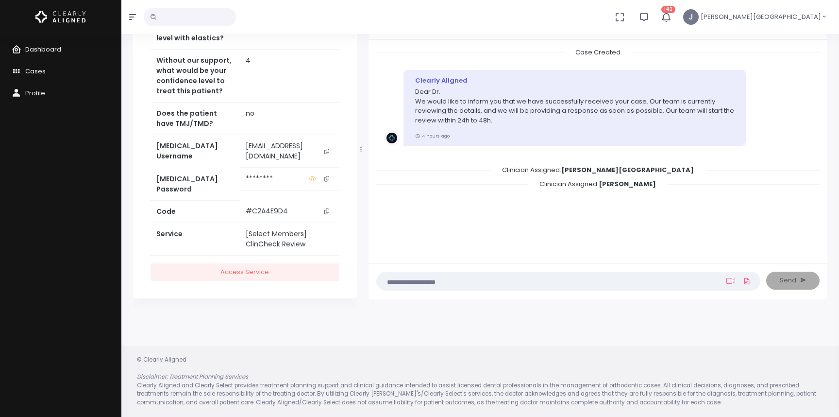
click at [327, 181] on icon "scrollable content" at bounding box center [326, 178] width 5 height 5
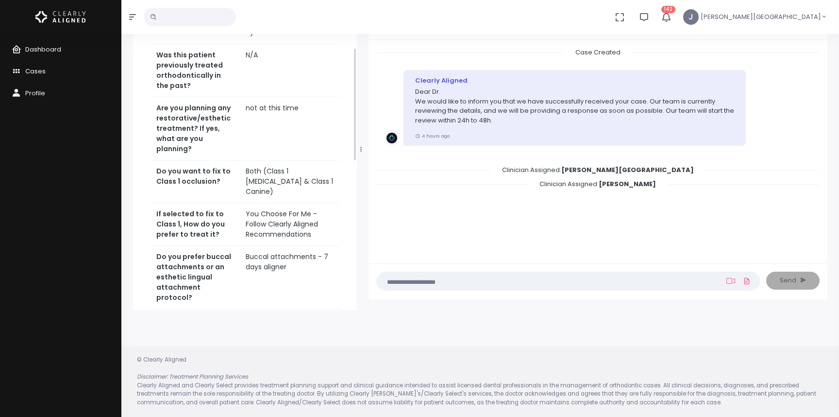
scroll to position [0, 0]
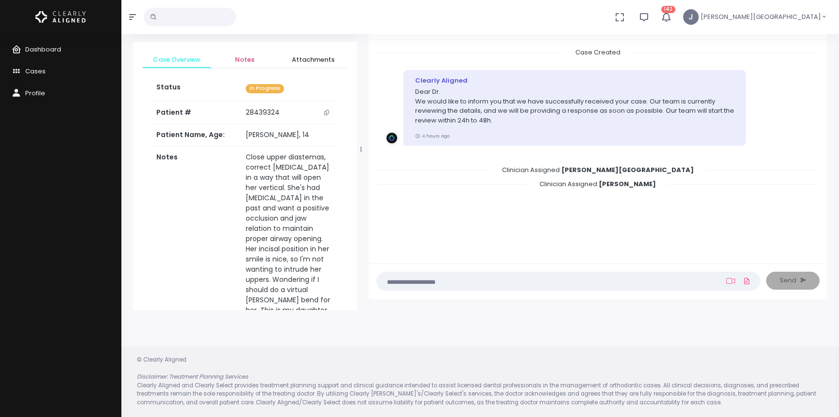
click at [244, 61] on span "Notes" at bounding box center [245, 60] width 52 height 10
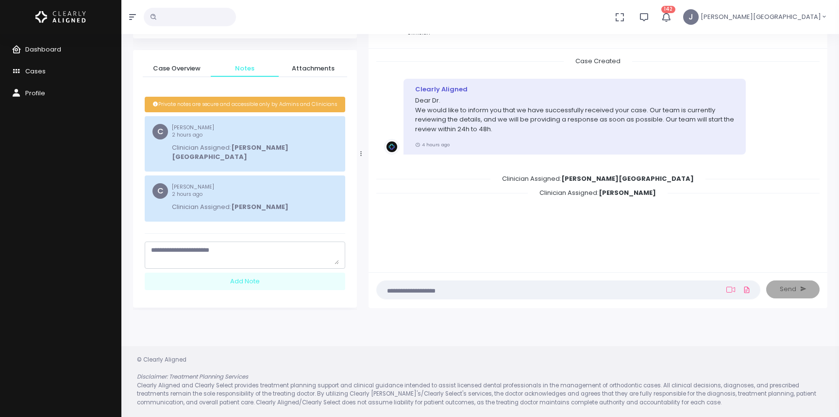
scroll to position [69, 0]
click at [310, 66] on span "Attachments" at bounding box center [313, 69] width 52 height 10
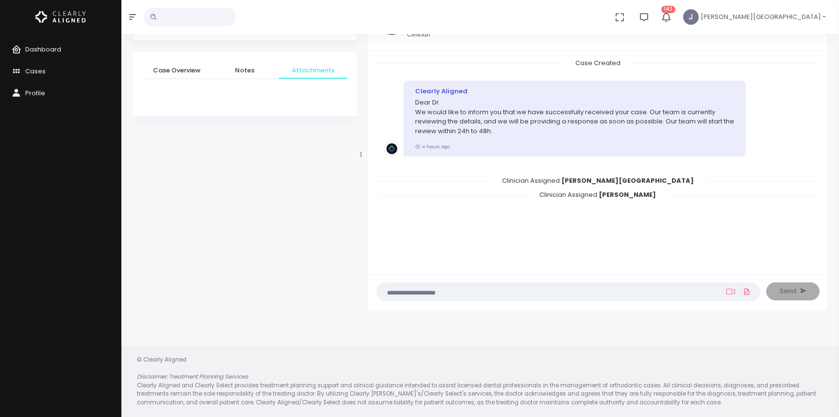
scroll to position [67, 0]
click at [247, 68] on span "Notes" at bounding box center [245, 71] width 52 height 10
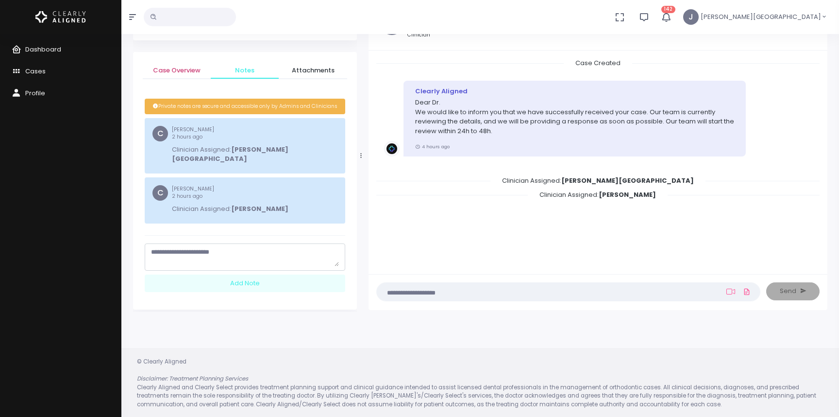
click at [183, 69] on span "Case Overview" at bounding box center [177, 71] width 52 height 10
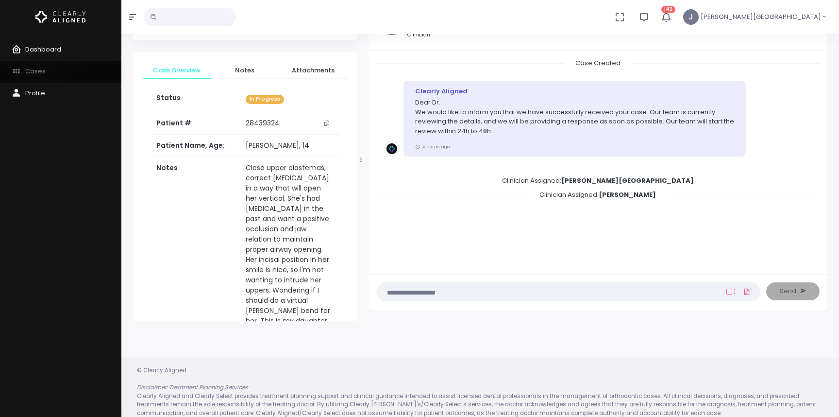
click at [39, 69] on span "Cases" at bounding box center [35, 71] width 20 height 9
